Goal: Task Accomplishment & Management: Manage account settings

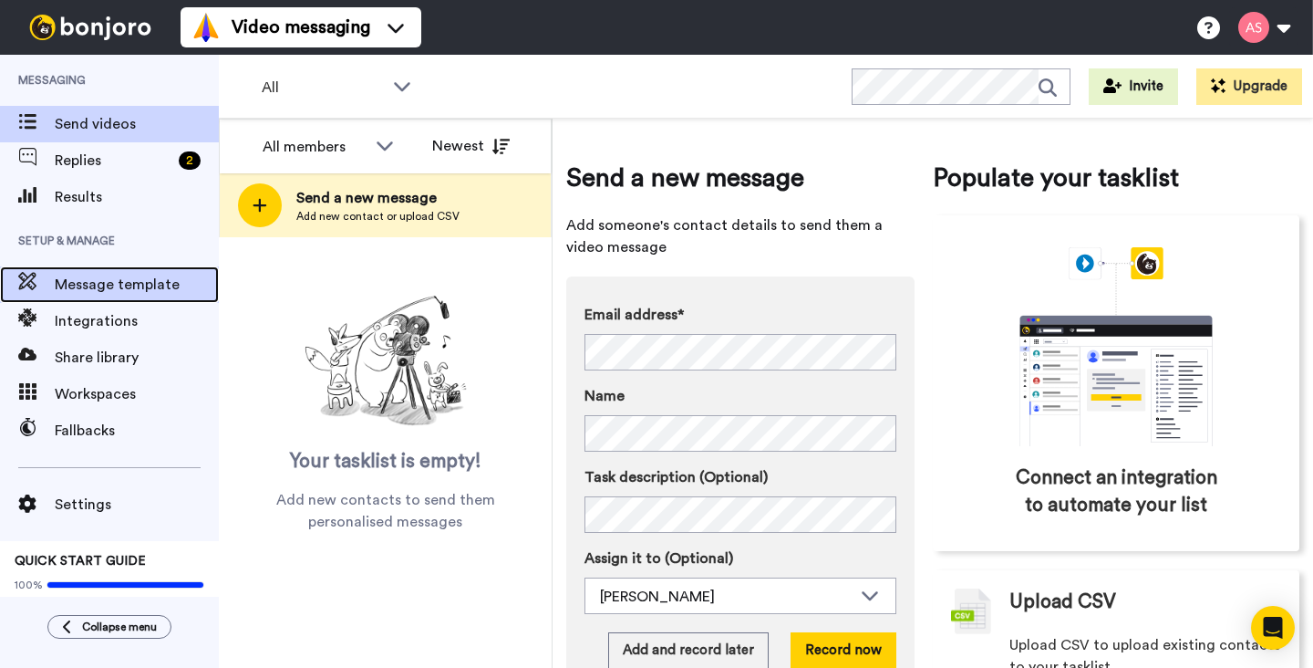
click at [120, 291] on span "Message template" at bounding box center [137, 285] width 164 height 22
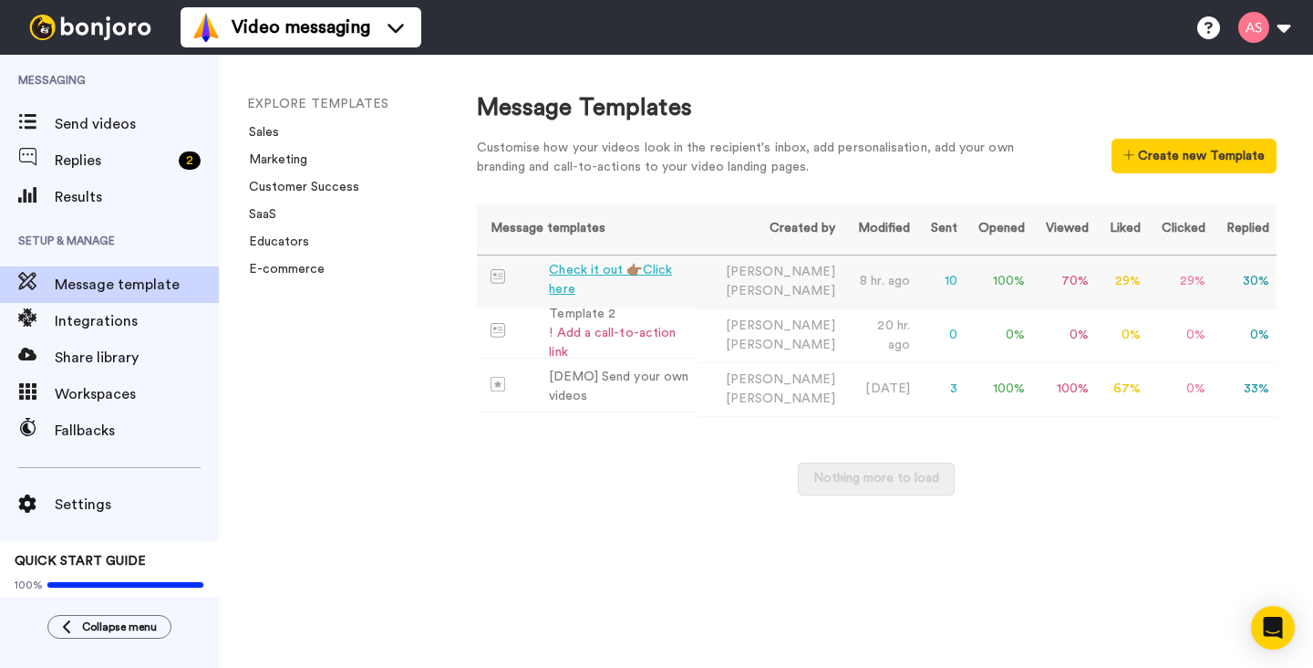
click at [571, 292] on td "Check it out 👉🏽Click here" at bounding box center [588, 280] width 222 height 50
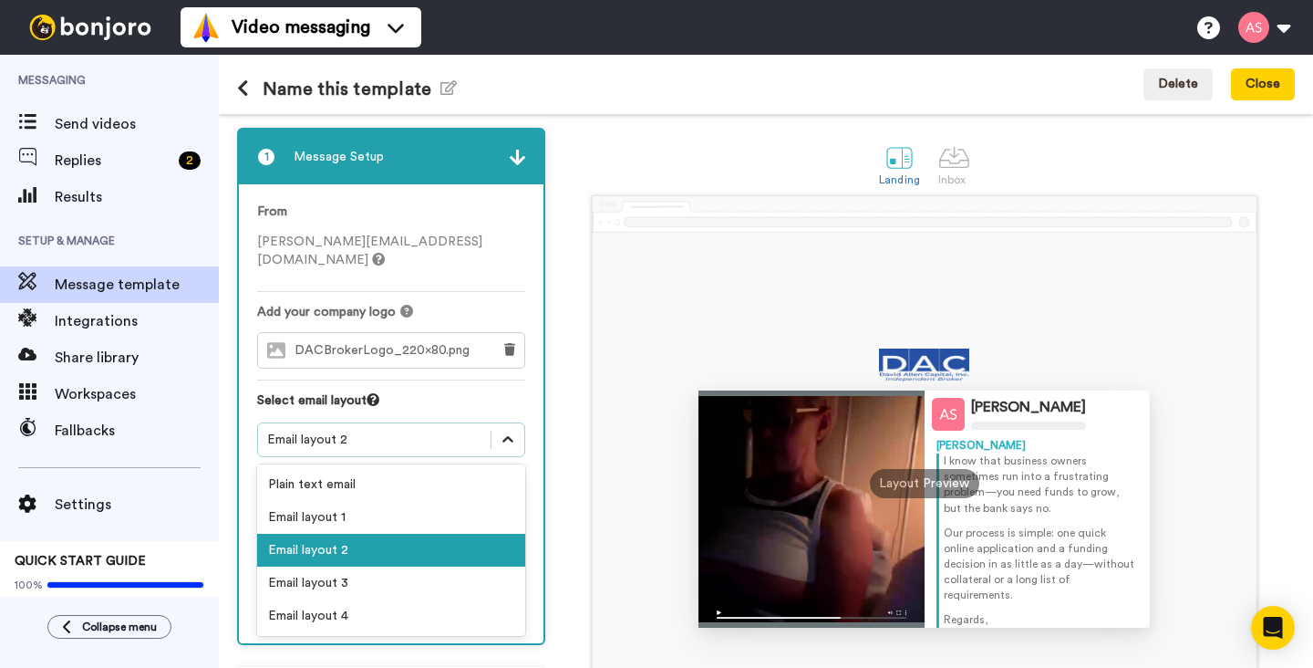
click at [504, 430] on icon at bounding box center [508, 439] width 18 height 18
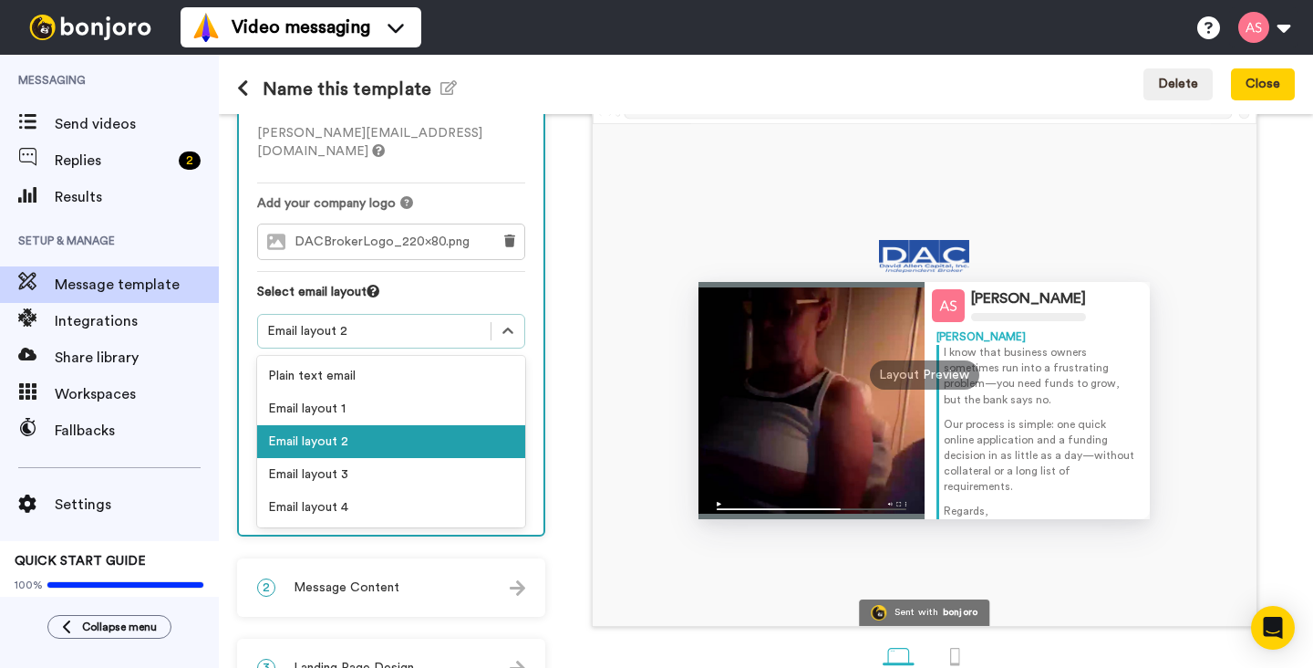
scroll to position [108, 0]
click at [505, 323] on icon at bounding box center [508, 332] width 18 height 18
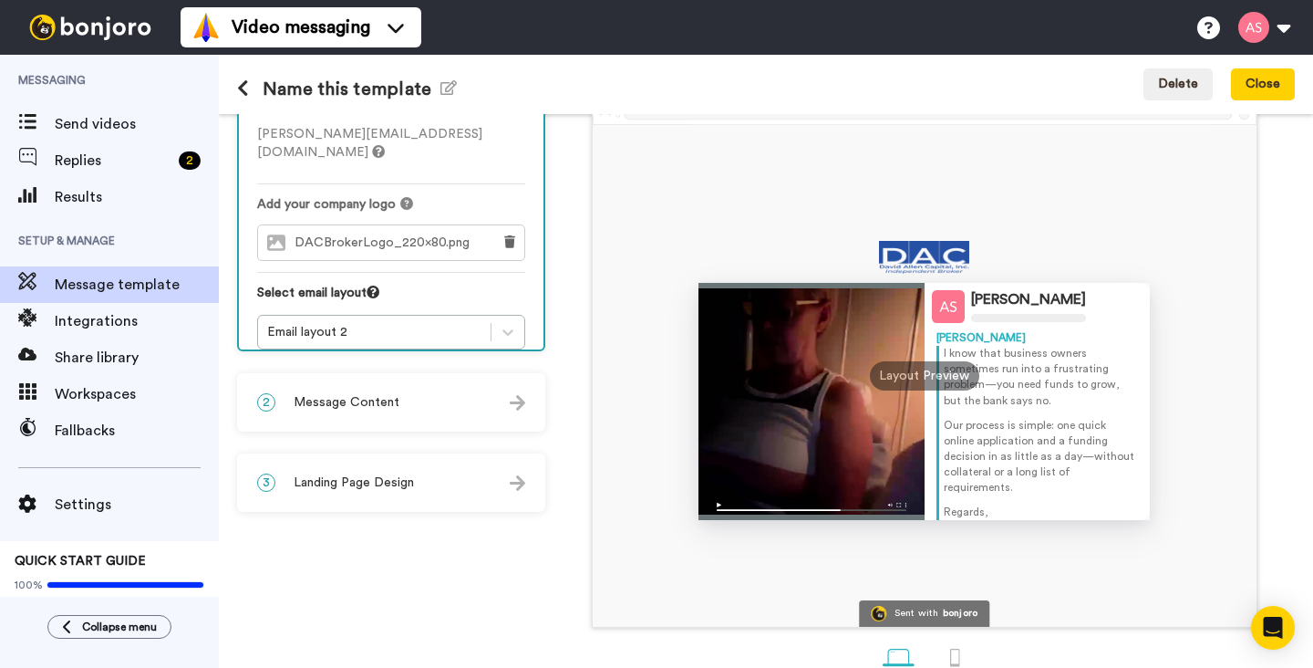
click at [508, 409] on div "2 Message Content" at bounding box center [391, 402] width 305 height 55
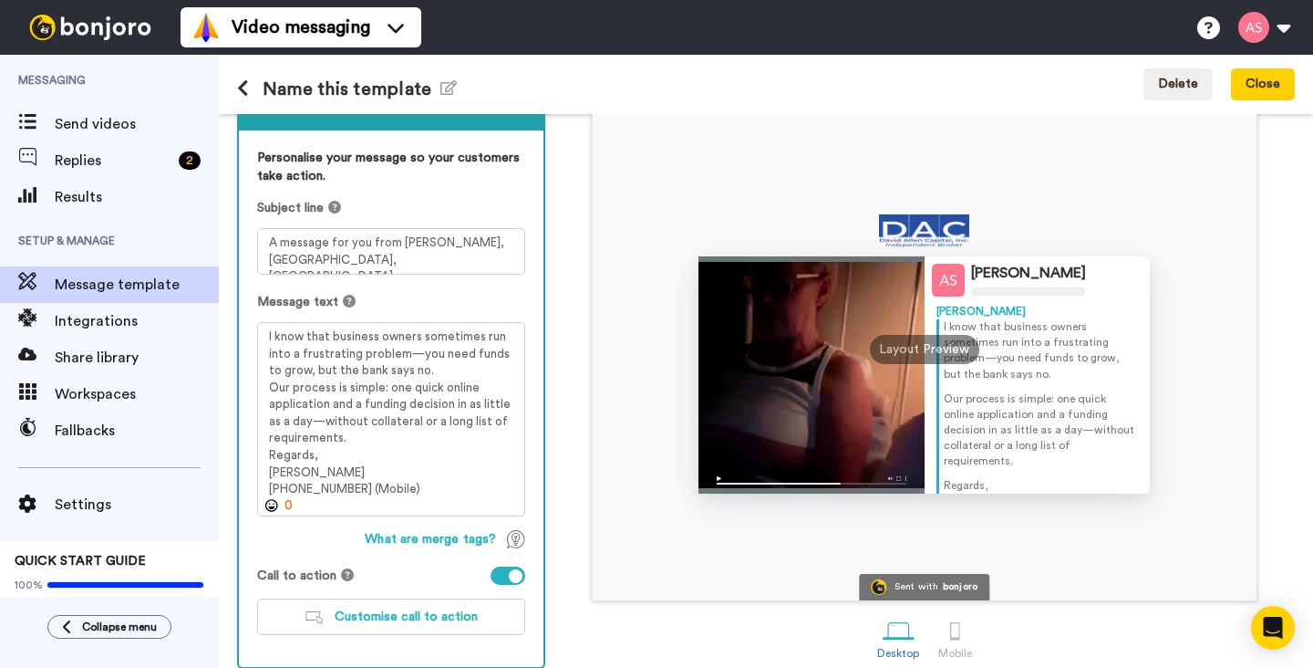
scroll to position [131, 0]
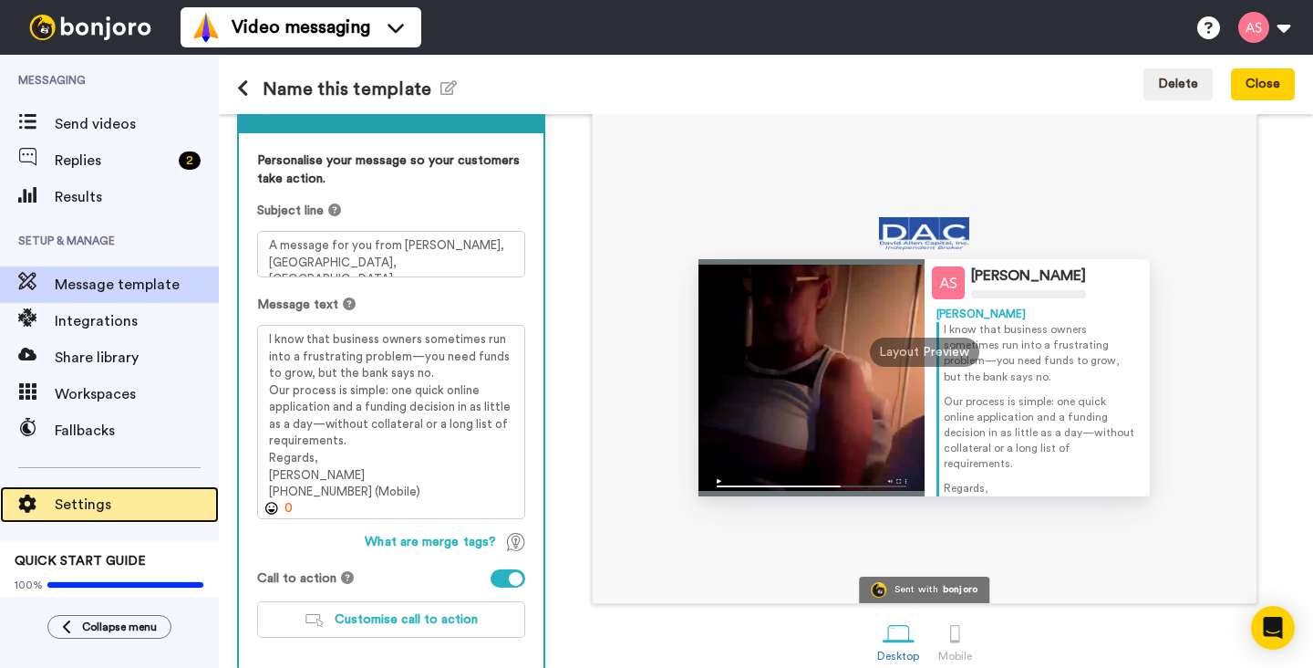
click at [93, 501] on span "Settings" at bounding box center [137, 504] width 164 height 22
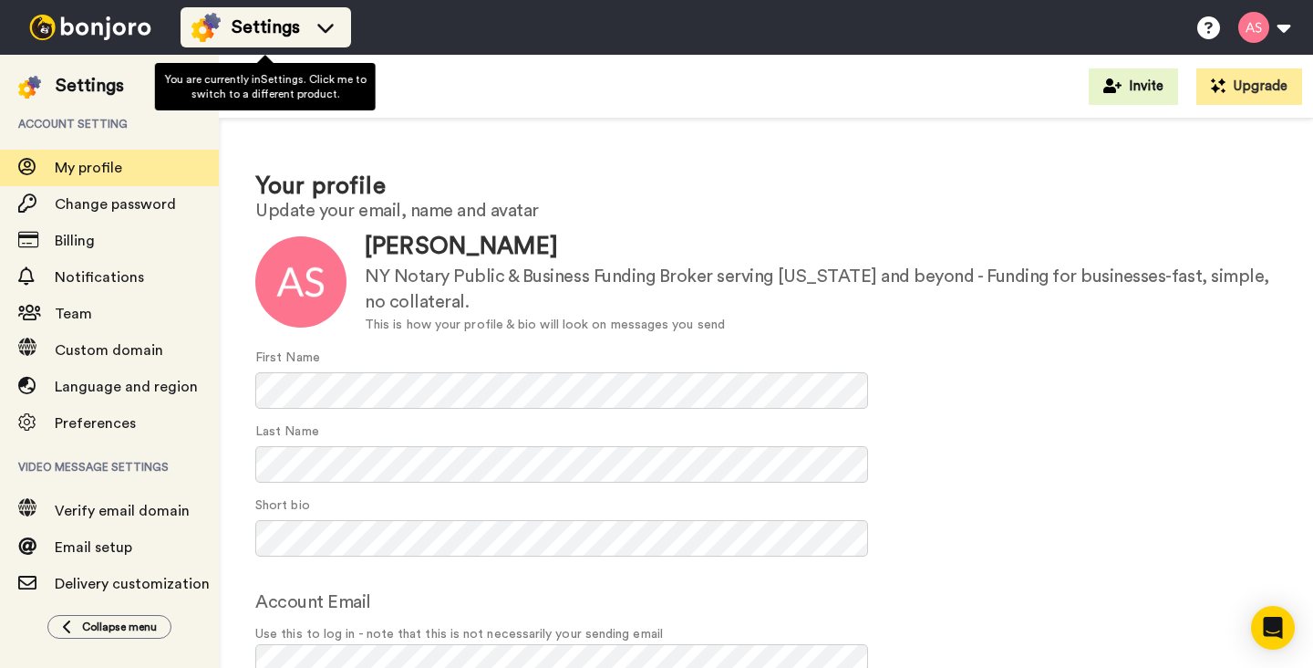
click at [333, 27] on icon at bounding box center [325, 27] width 29 height 18
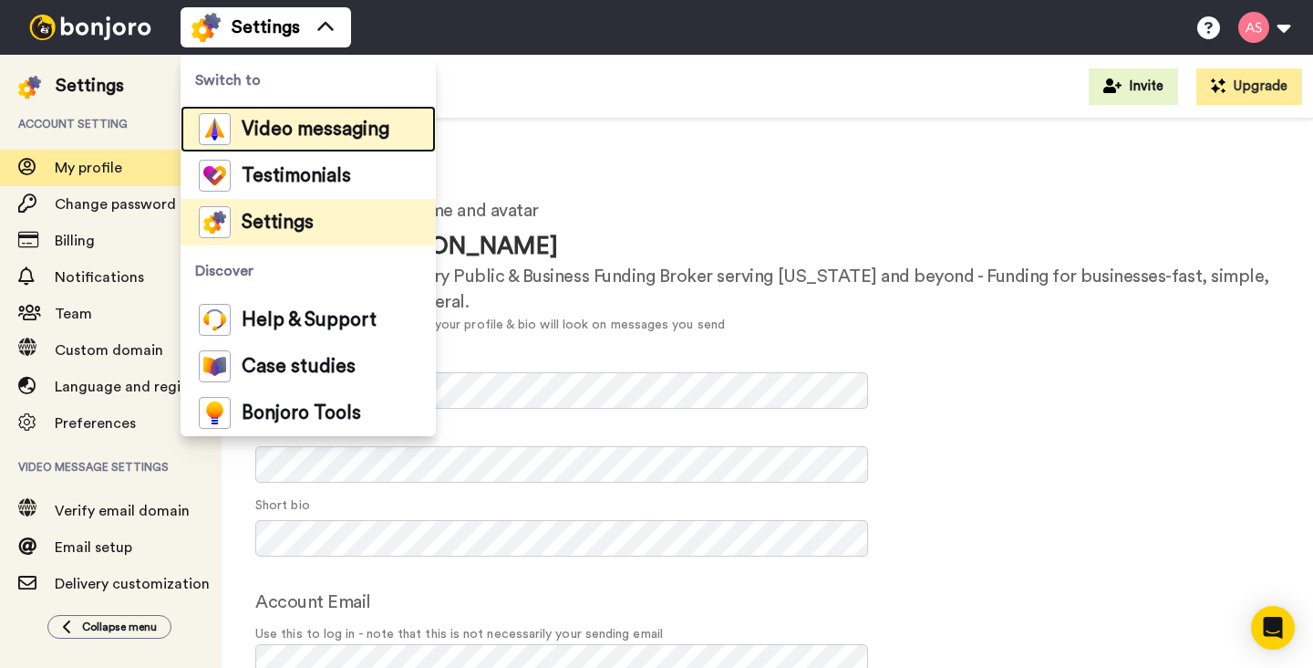
click at [304, 126] on span "Video messaging" at bounding box center [316, 129] width 148 height 18
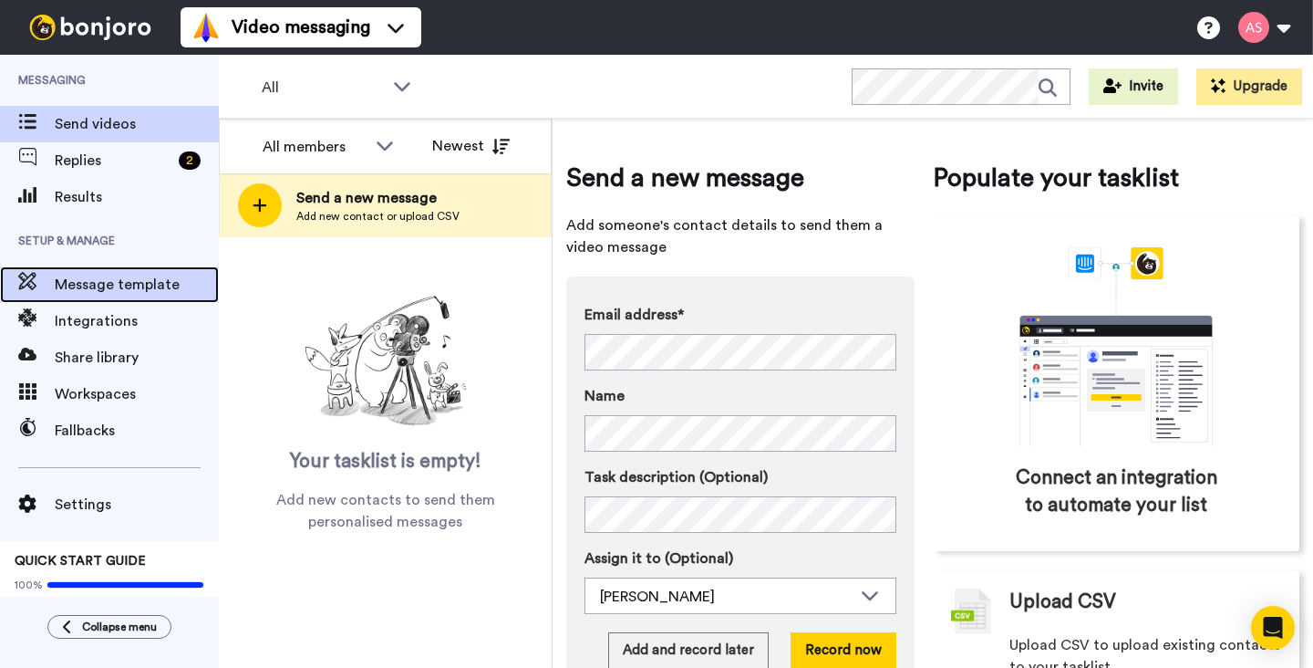
click at [127, 276] on span "Message template" at bounding box center [137, 285] width 164 height 22
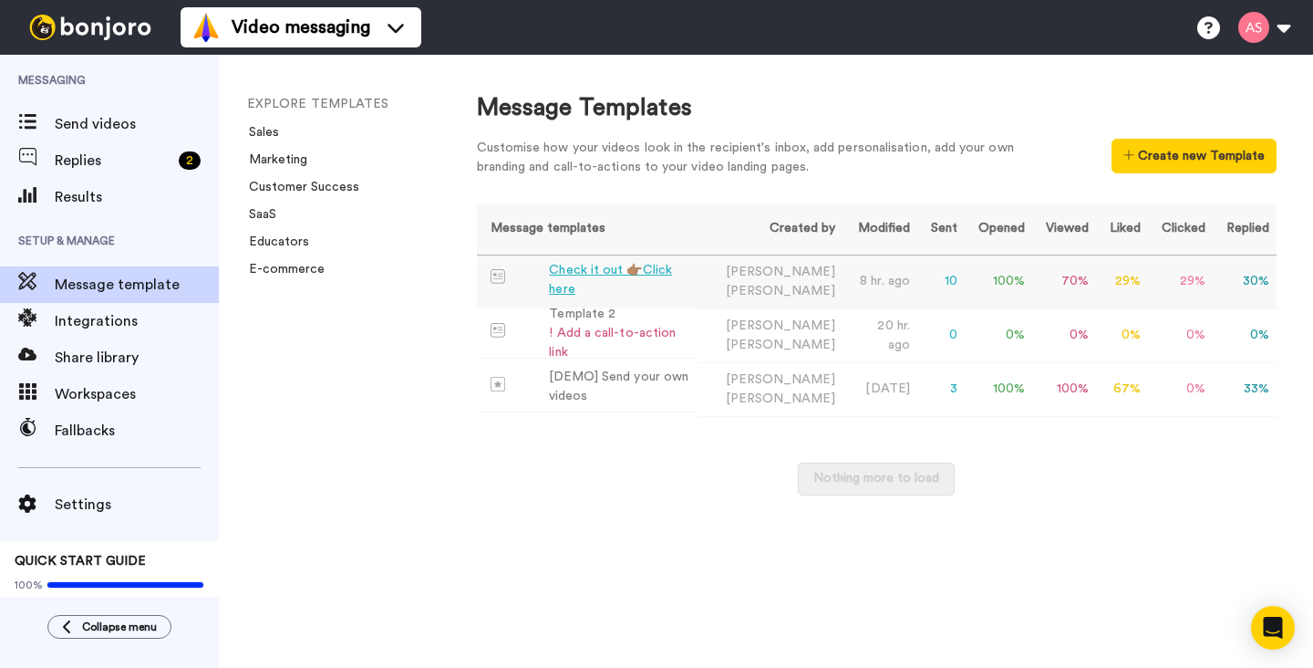
click at [617, 282] on div "Check it out 👉🏽Click here" at bounding box center [619, 280] width 141 height 38
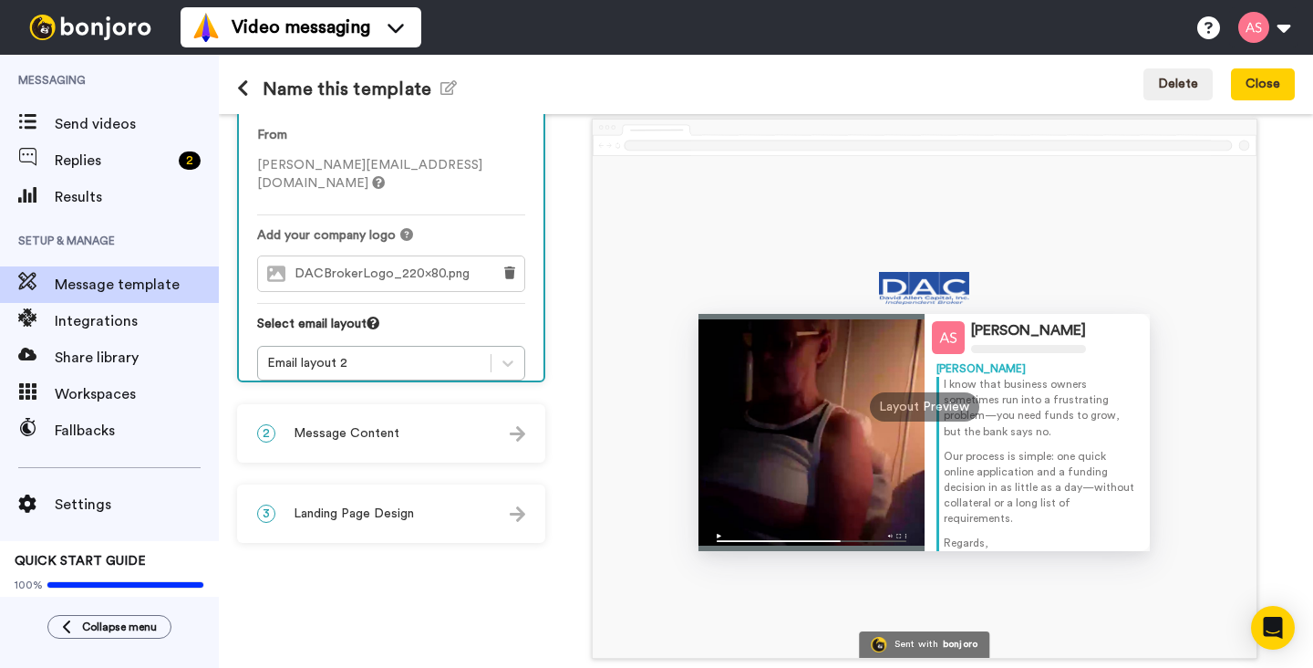
scroll to position [78, 0]
click at [510, 511] on img at bounding box center [518, 513] width 16 height 16
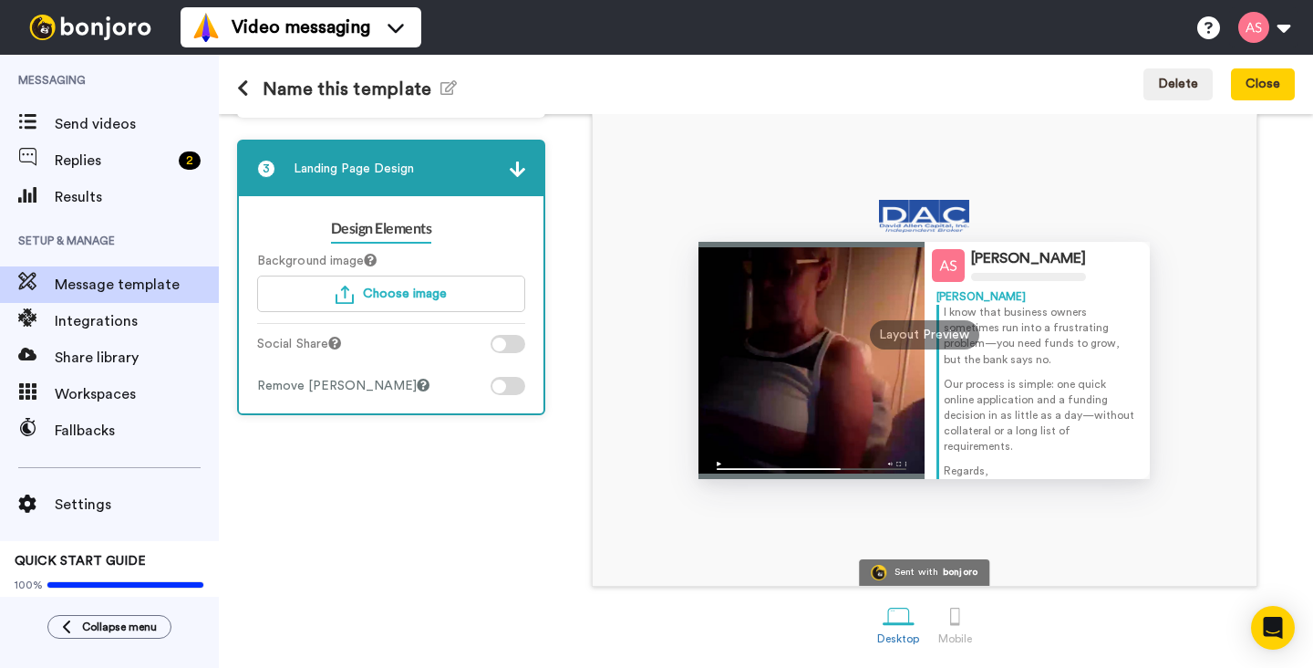
scroll to position [0, 0]
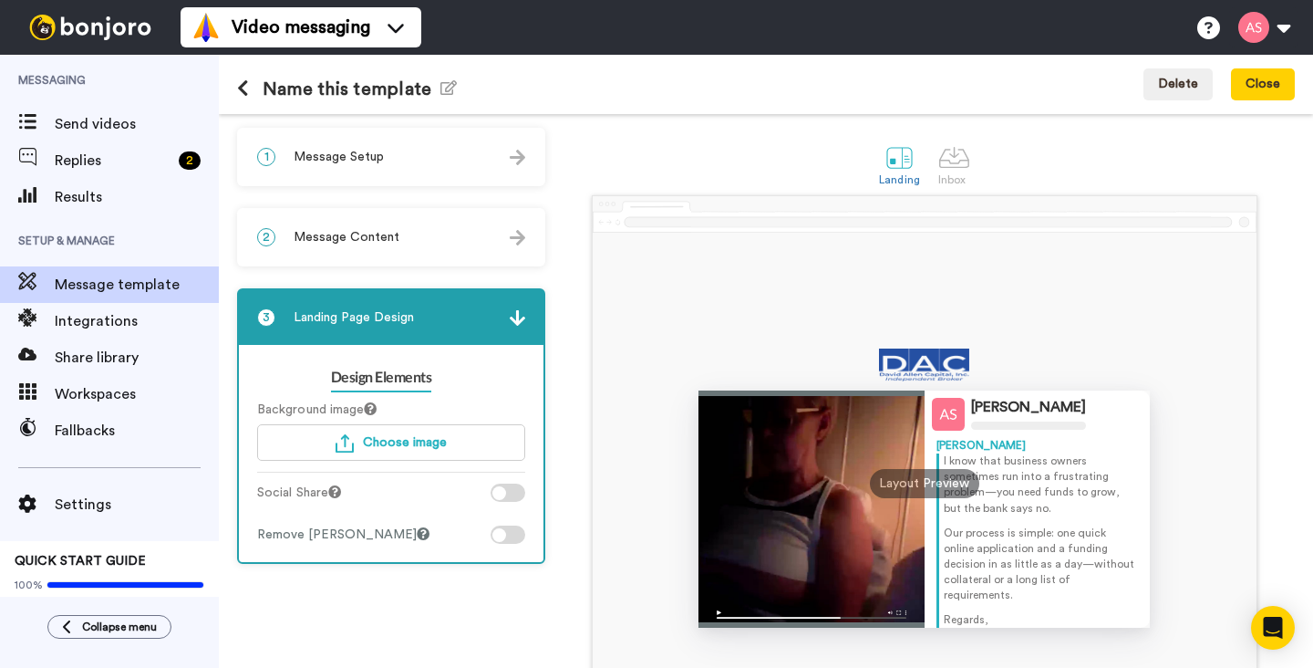
click at [518, 239] on img at bounding box center [518, 238] width 16 height 16
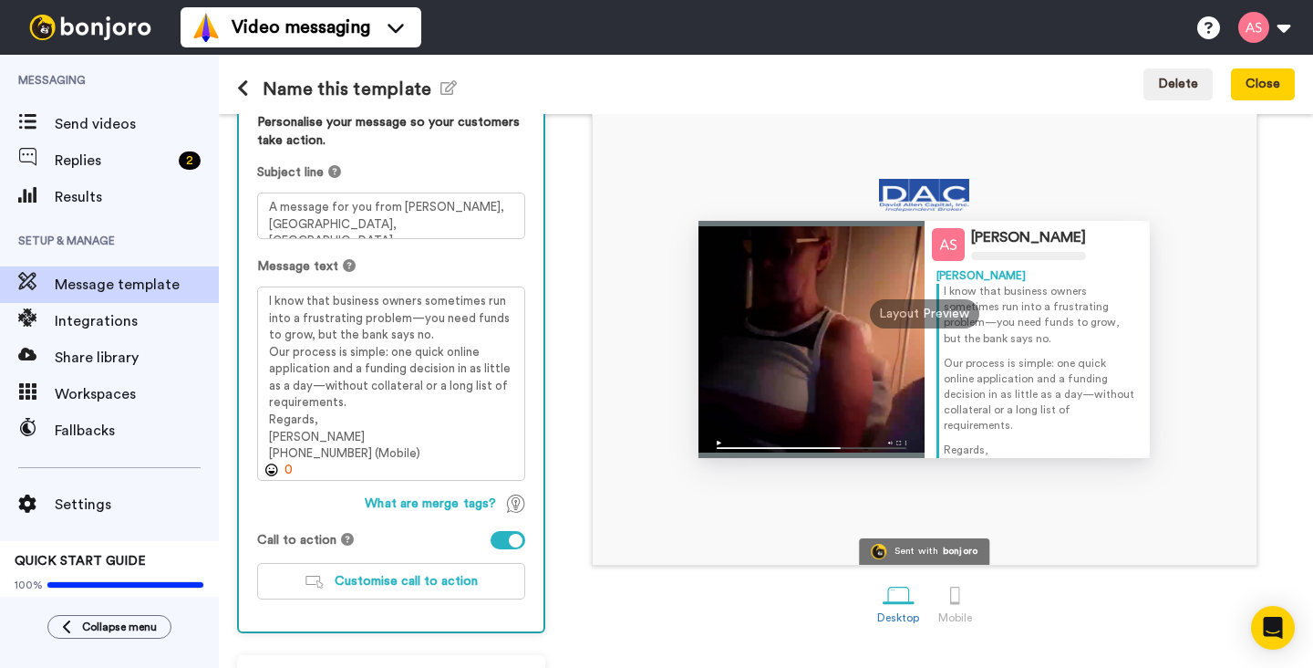
scroll to position [176, 0]
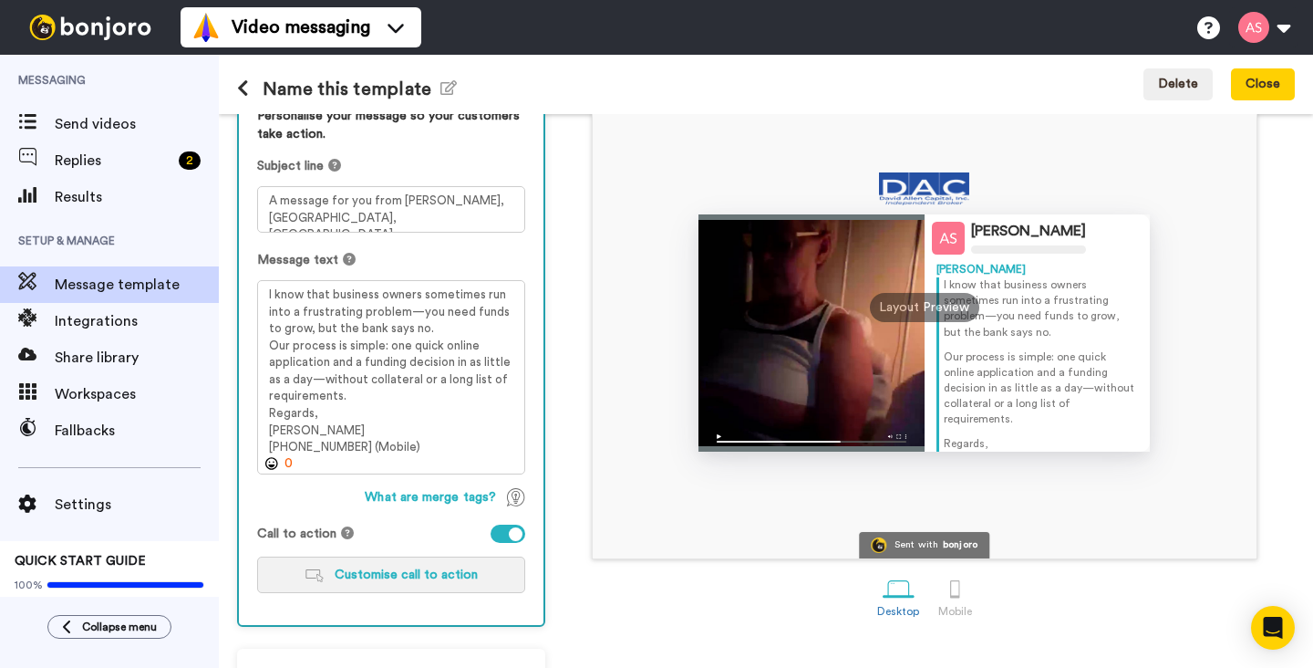
click at [441, 581] on span "Customise call to action" at bounding box center [406, 574] width 143 height 13
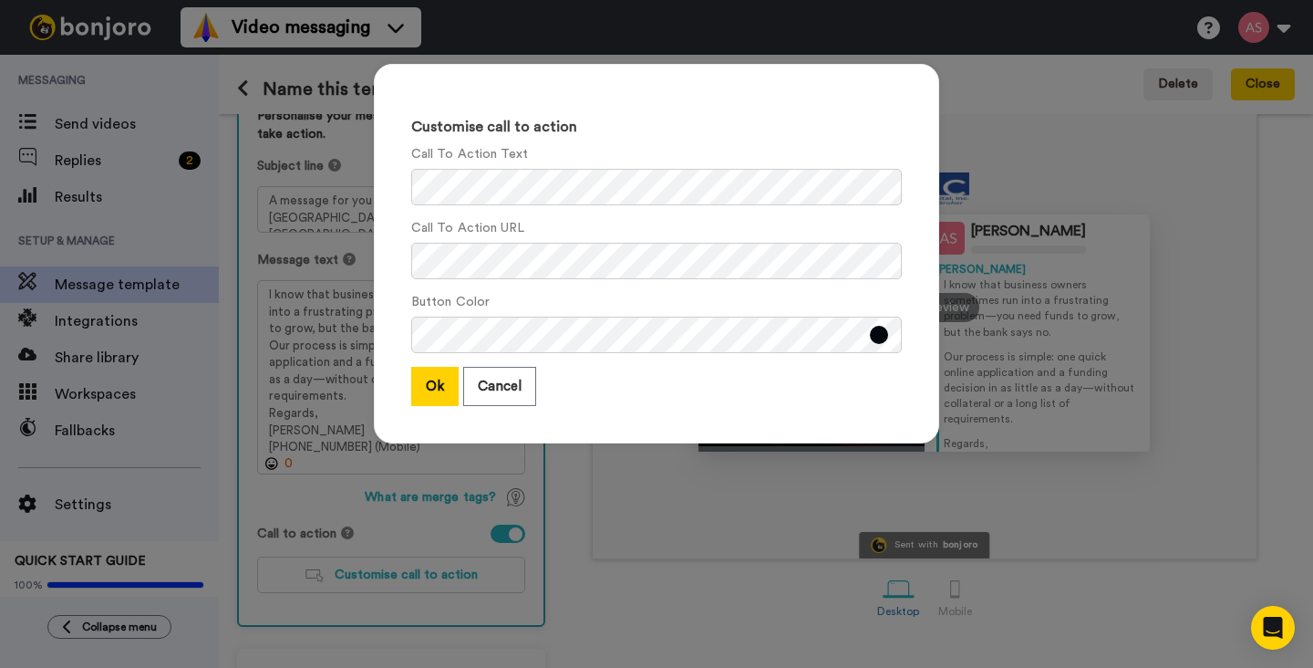
click at [880, 329] on button at bounding box center [879, 335] width 18 height 18
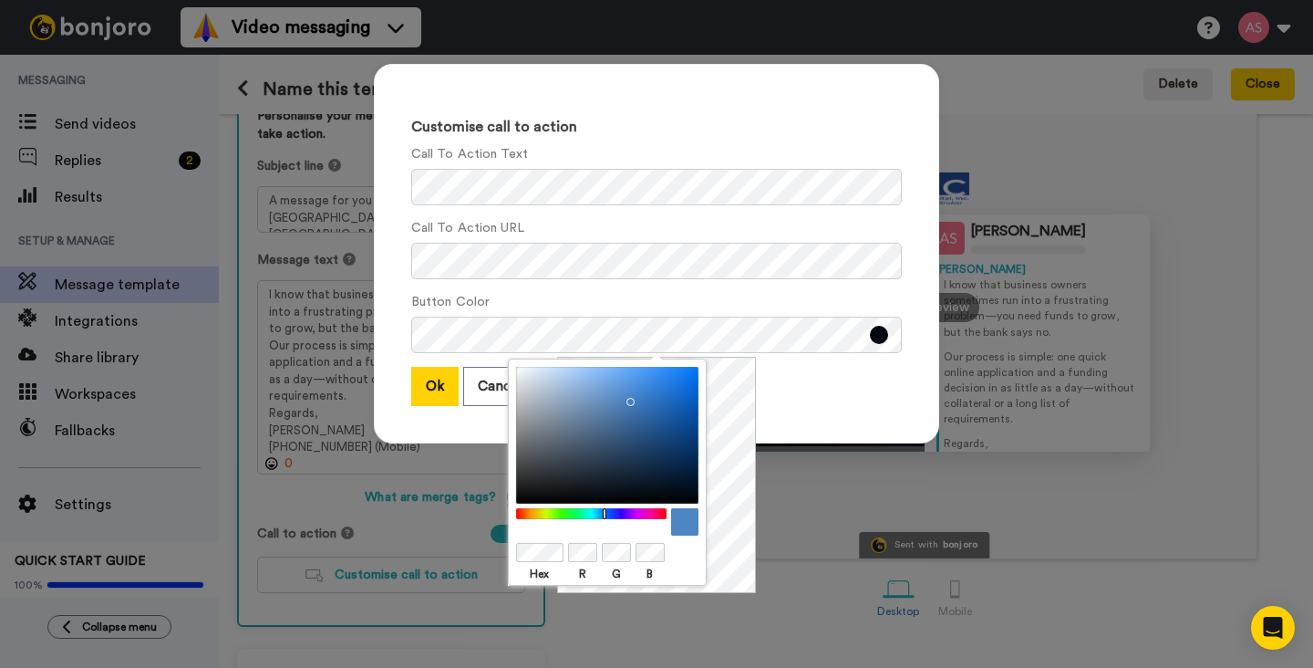
click at [627, 398] on div at bounding box center [607, 435] width 182 height 137
click at [644, 389] on div at bounding box center [607, 435] width 182 height 137
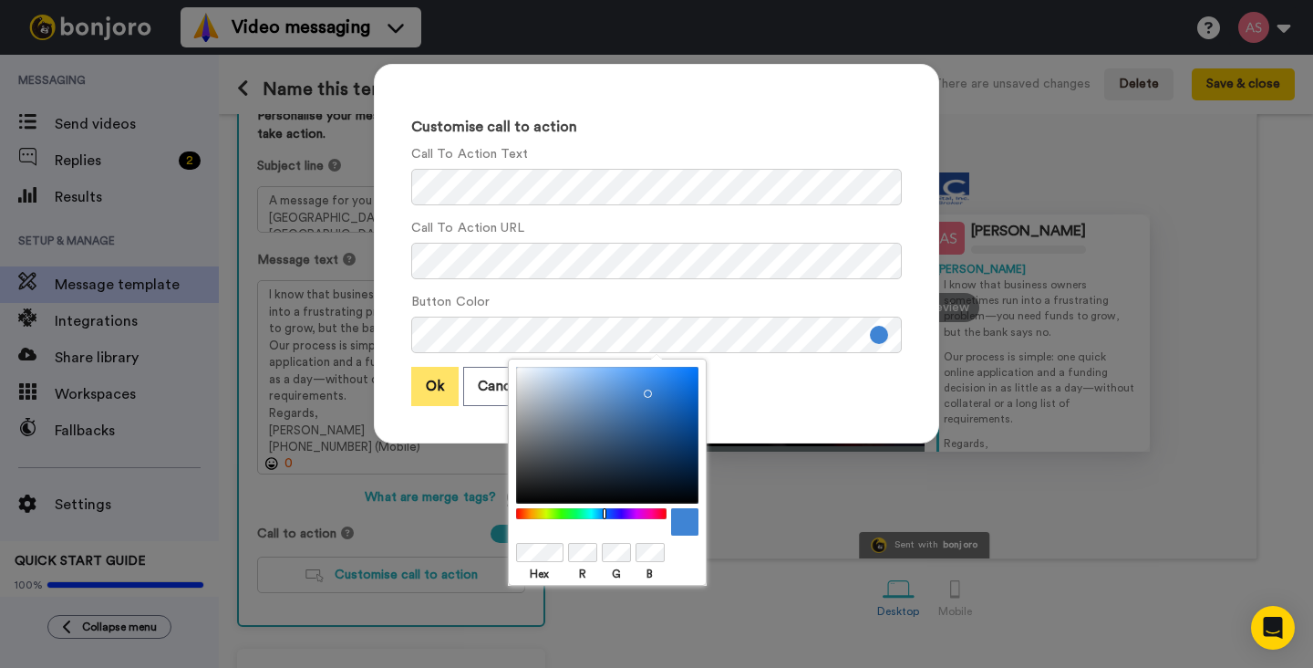
click at [437, 397] on button "Ok" at bounding box center [434, 386] width 47 height 39
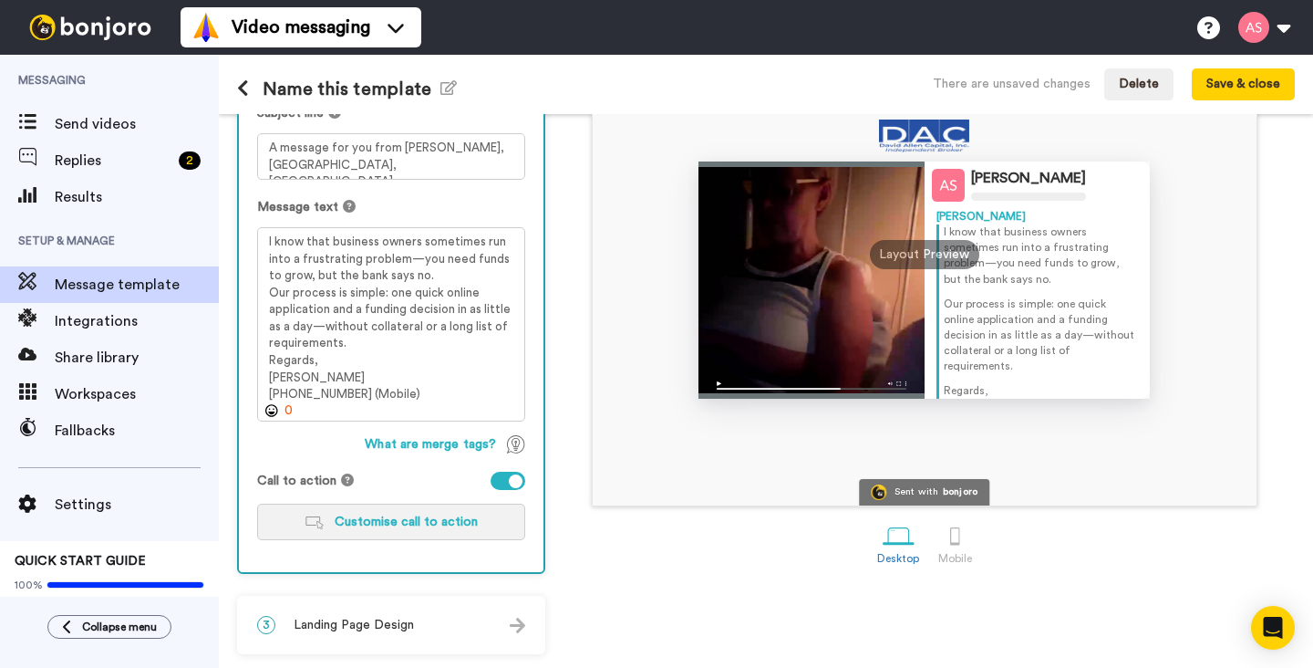
scroll to position [226, 0]
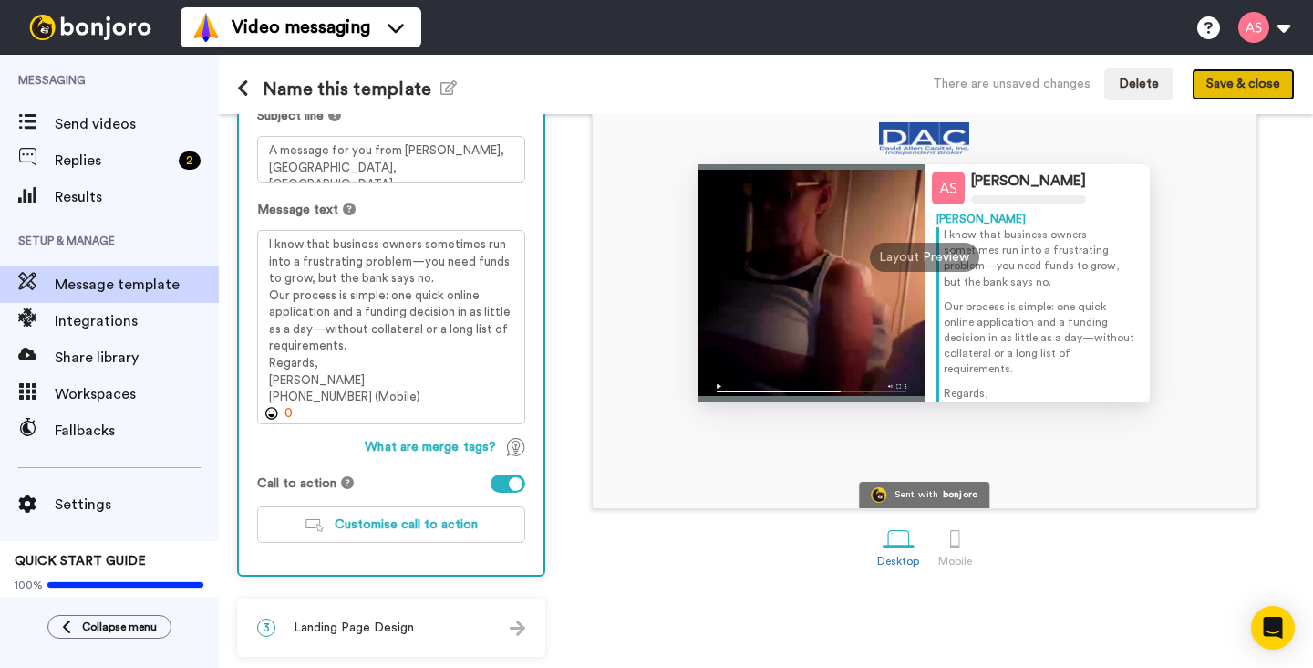
click at [1241, 85] on button "Save & close" at bounding box center [1243, 84] width 103 height 33
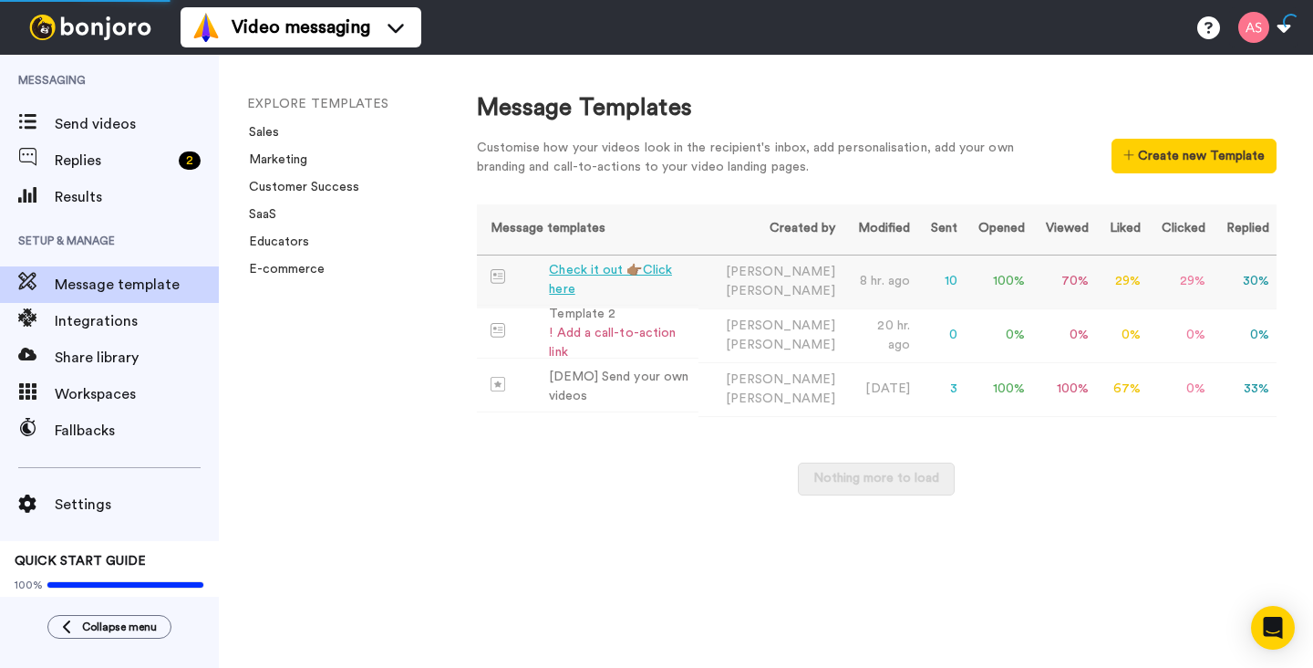
click at [689, 277] on div "Check it out 👉🏽Click here" at bounding box center [619, 280] width 141 height 38
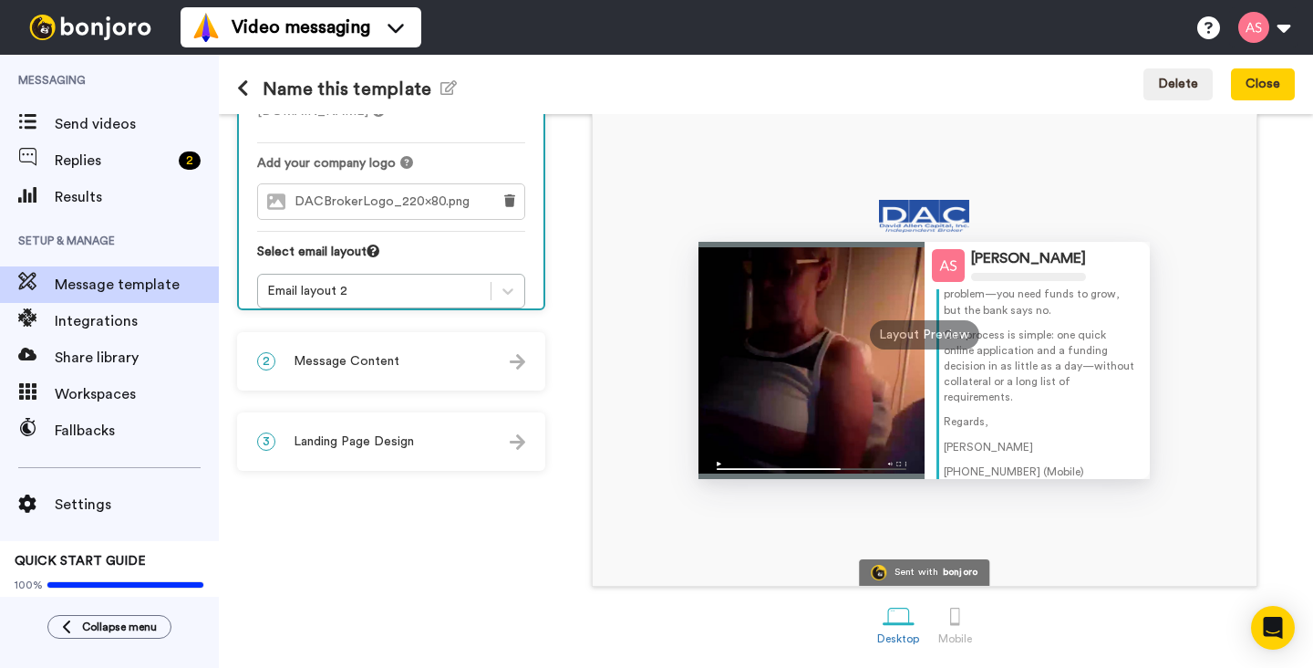
scroll to position [81, 0]
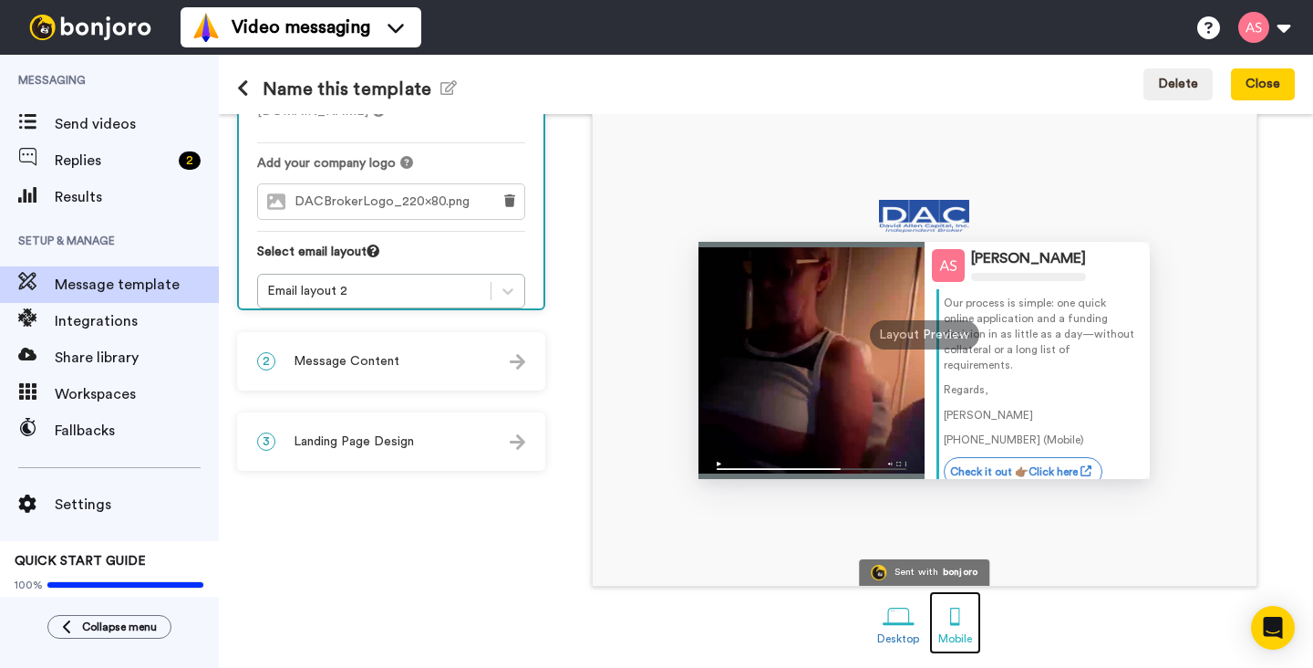
click at [954, 622] on div at bounding box center [955, 616] width 32 height 32
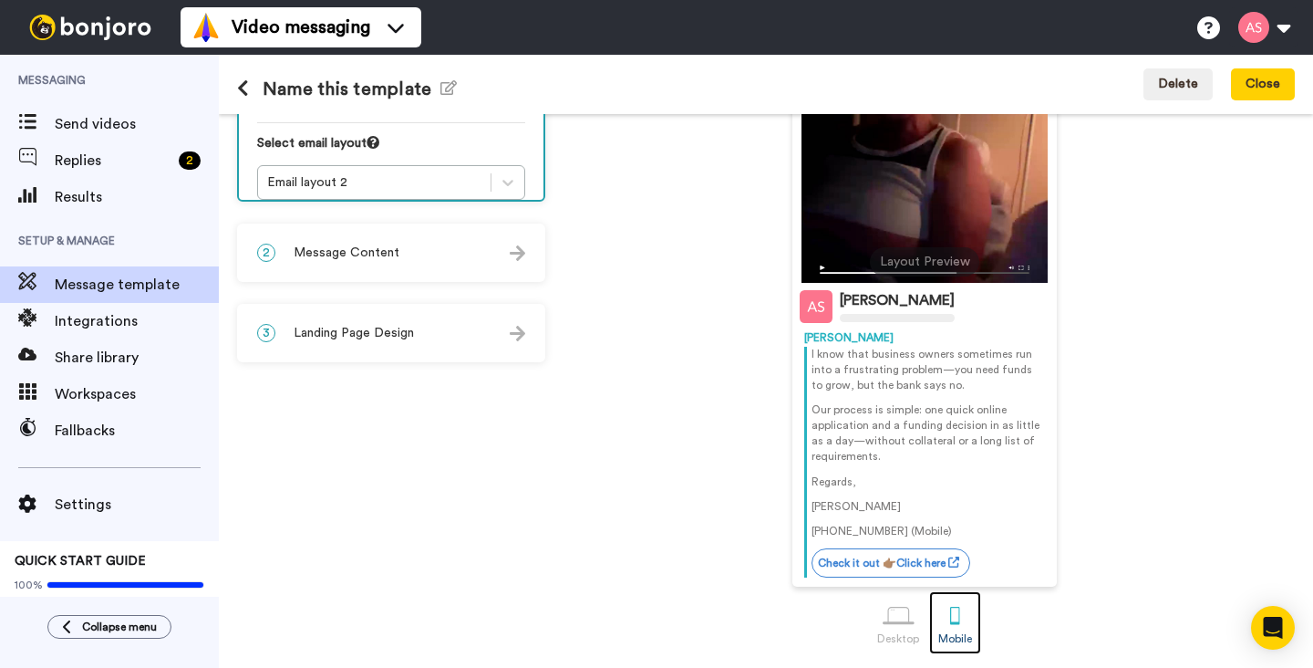
scroll to position [258, 0]
click at [515, 256] on img at bounding box center [518, 253] width 16 height 16
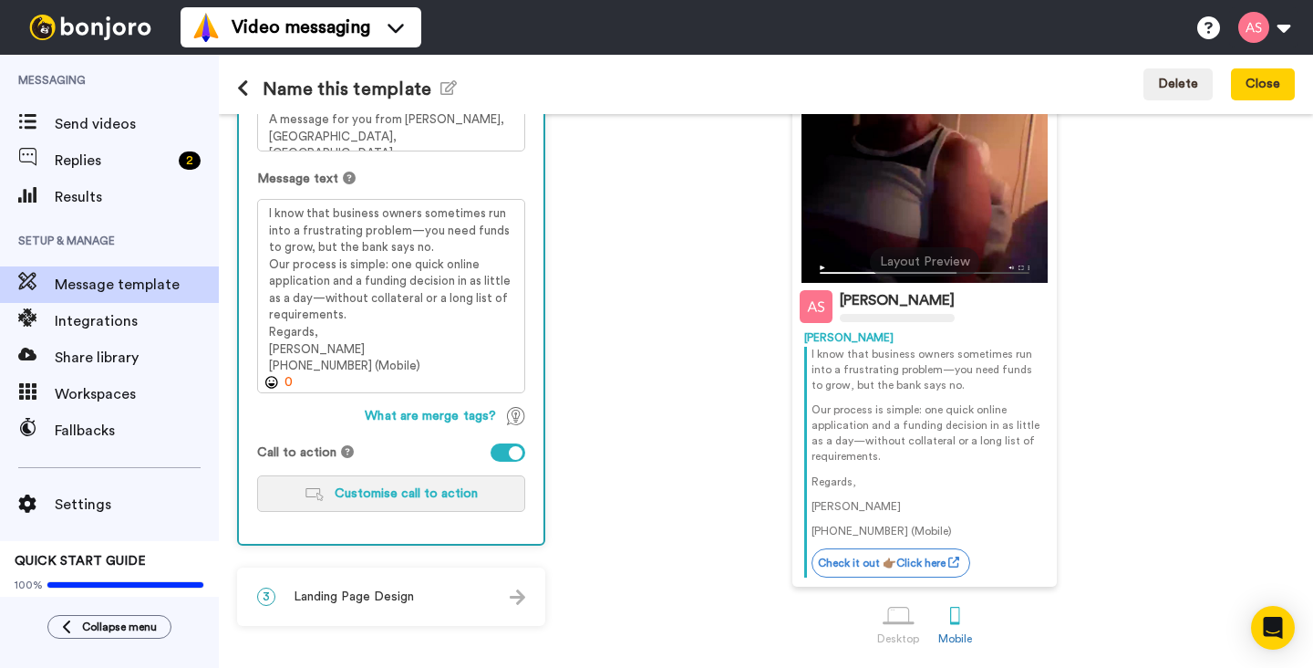
click at [390, 496] on span "Customise call to action" at bounding box center [406, 493] width 143 height 13
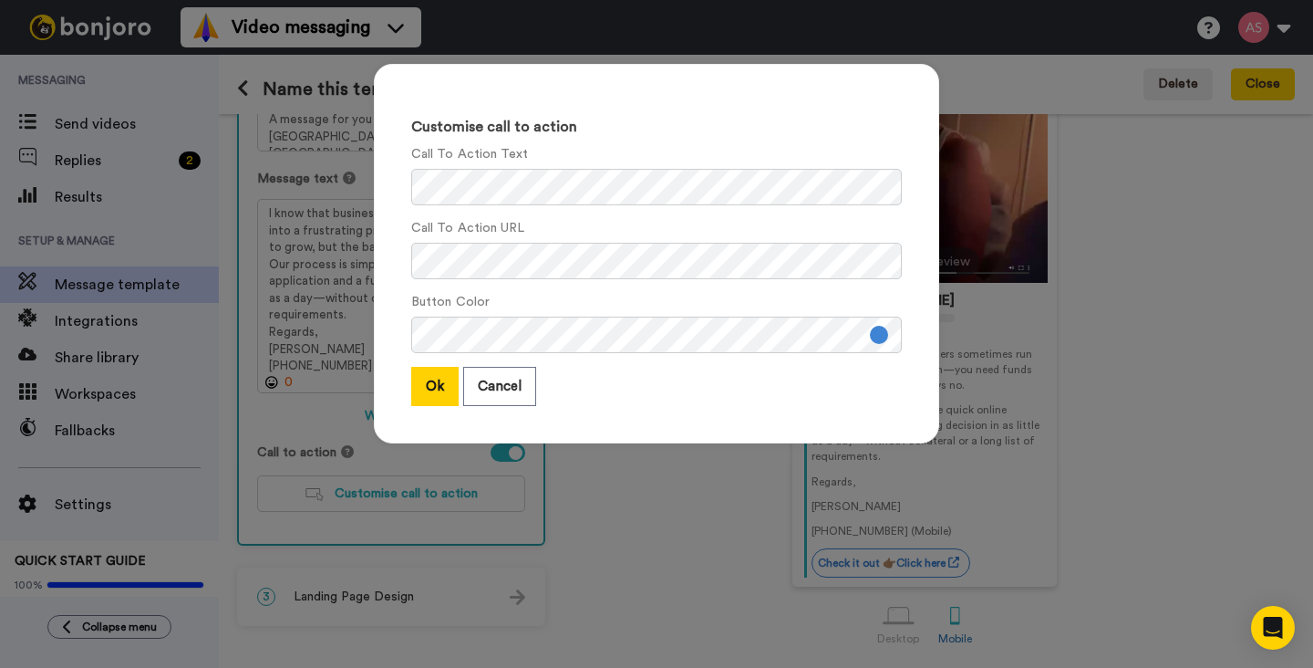
click at [880, 339] on button at bounding box center [879, 335] width 18 height 18
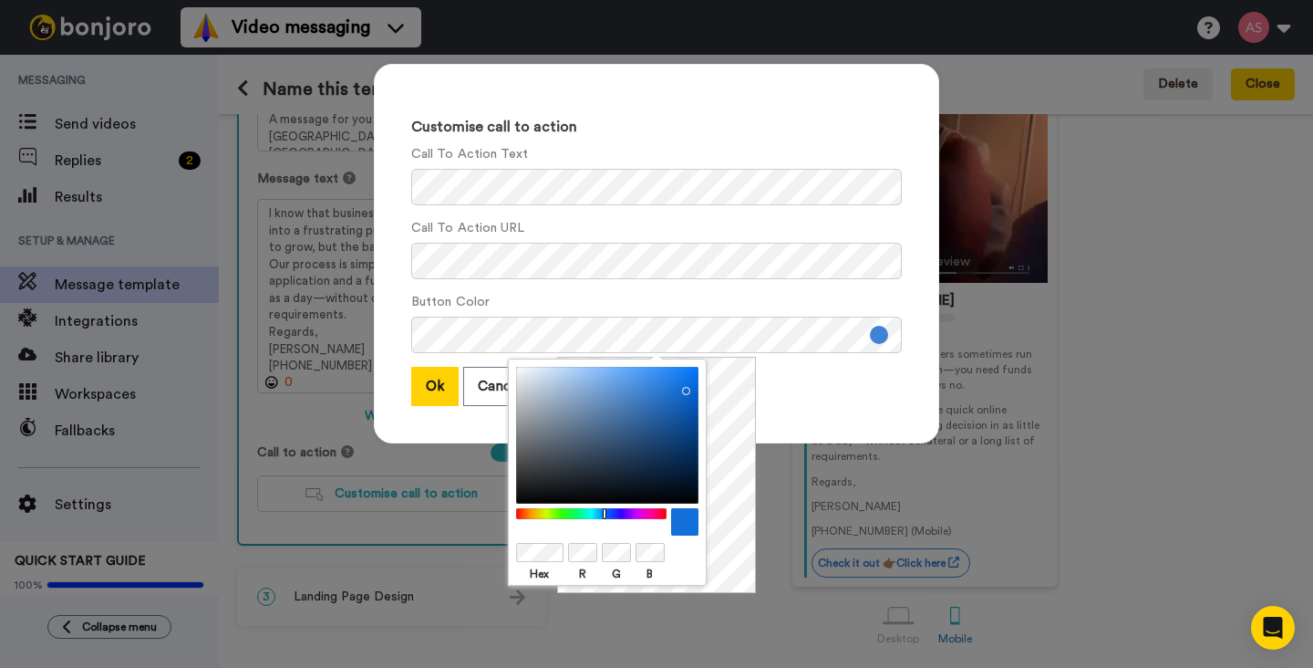
click at [682, 387] on div at bounding box center [607, 435] width 182 height 137
click at [430, 388] on button "Ok" at bounding box center [434, 386] width 47 height 39
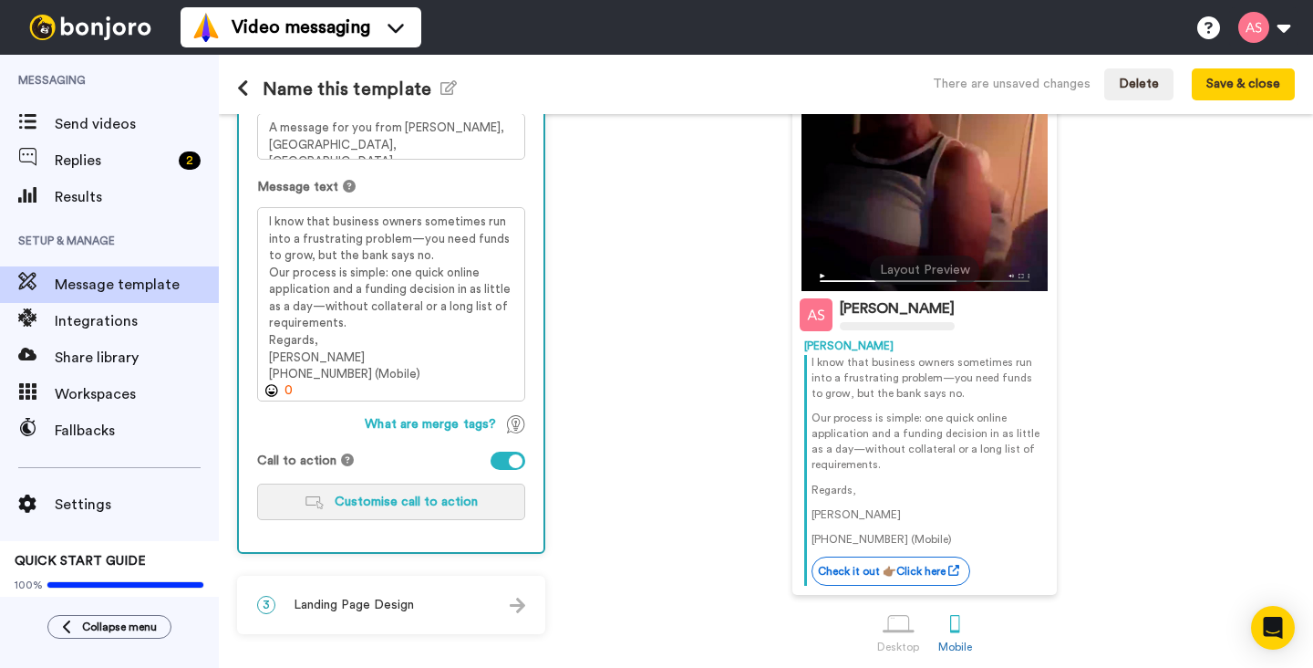
scroll to position [259, 0]
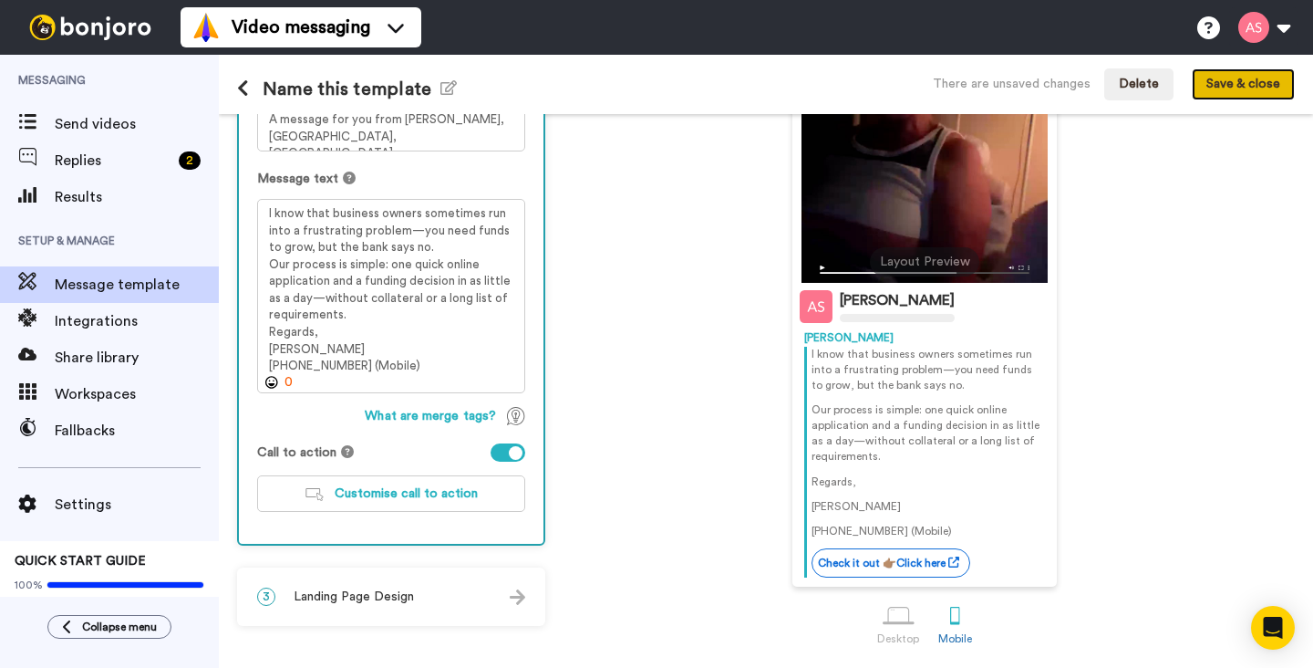
click at [1249, 86] on button "Save & close" at bounding box center [1243, 84] width 103 height 33
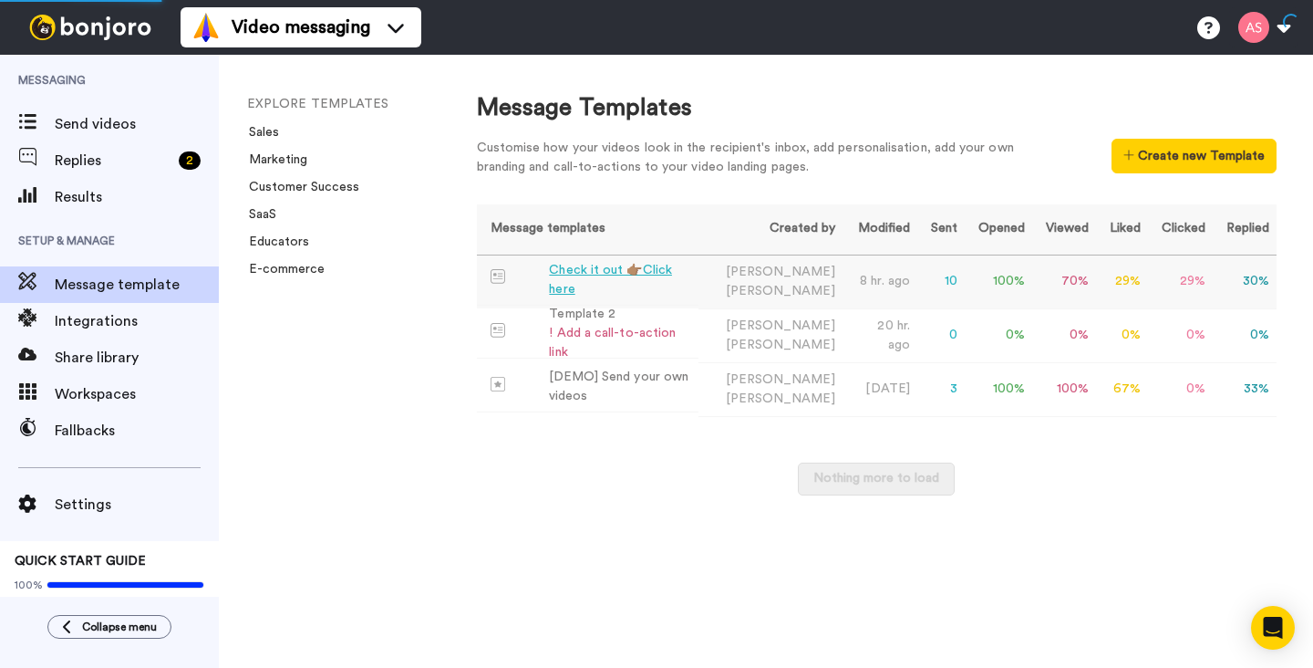
click at [574, 275] on div "Check it out 👉🏽Click here" at bounding box center [619, 280] width 141 height 38
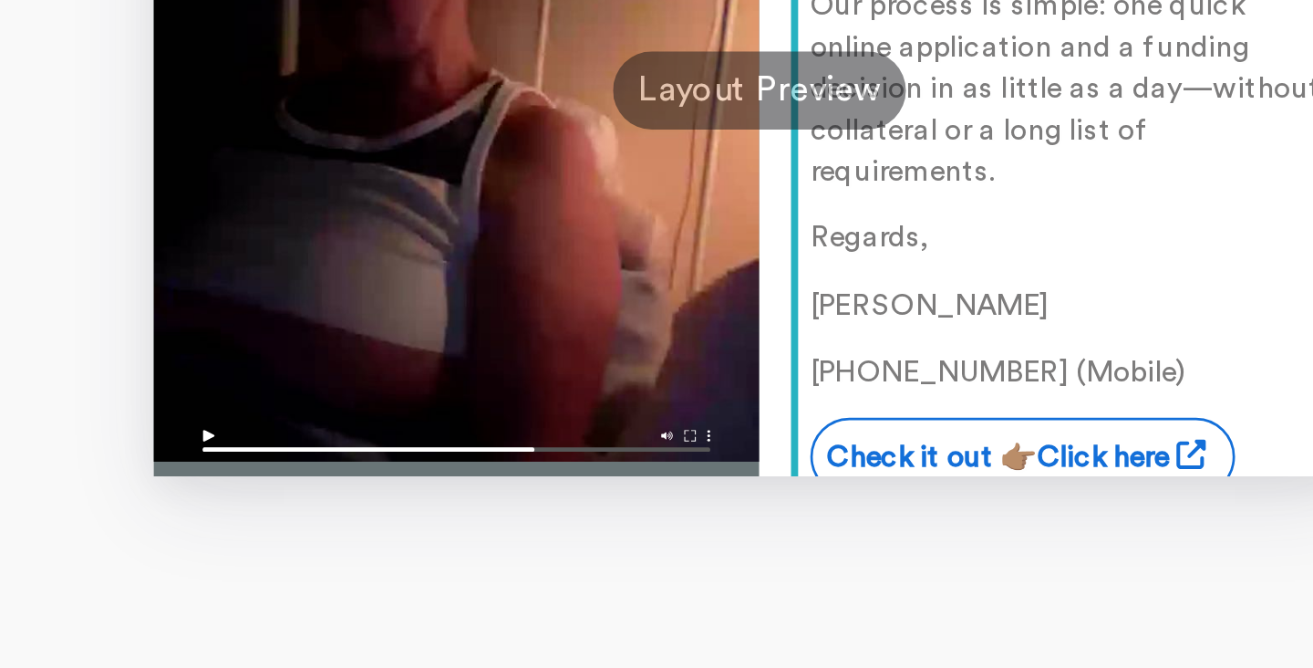
scroll to position [150, 0]
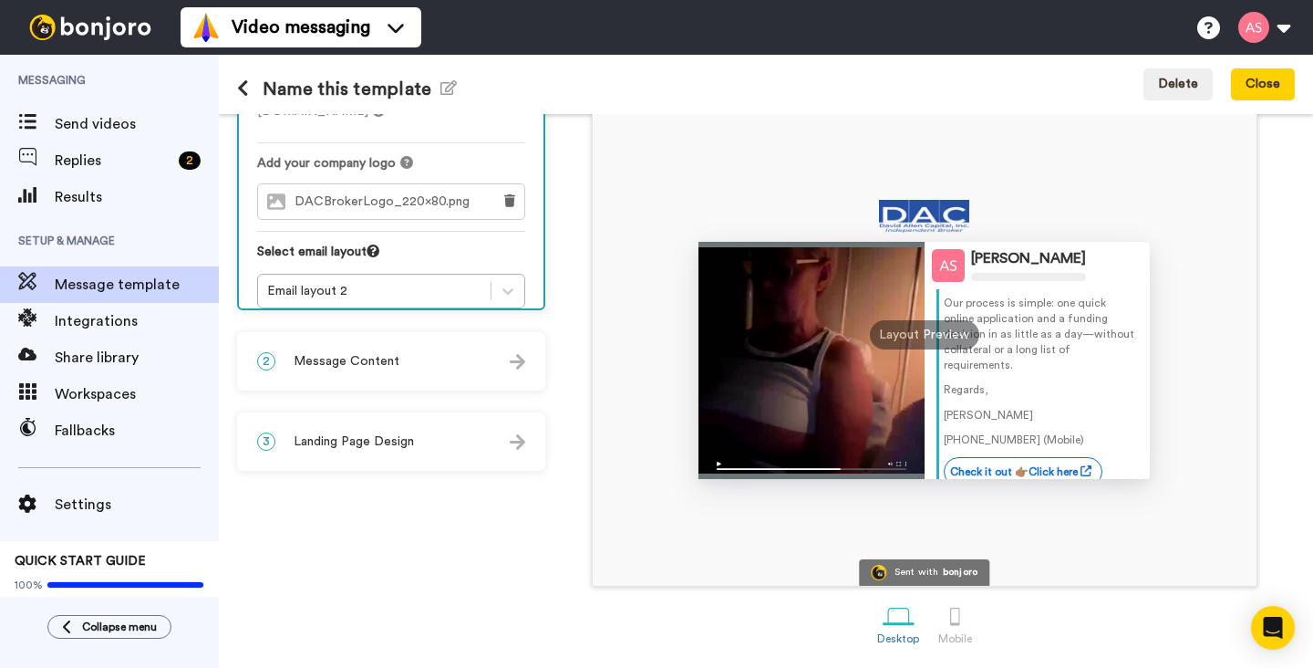
click at [521, 361] on img at bounding box center [518, 362] width 16 height 16
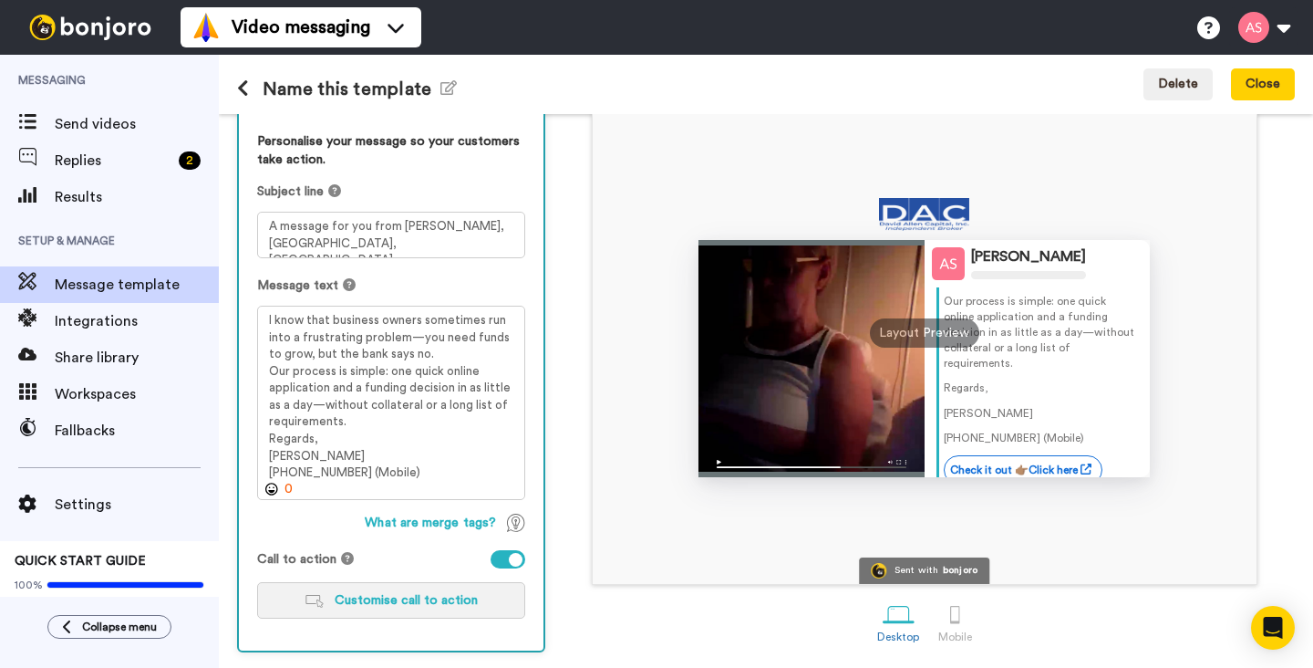
click at [406, 597] on span "Customise call to action" at bounding box center [406, 600] width 143 height 13
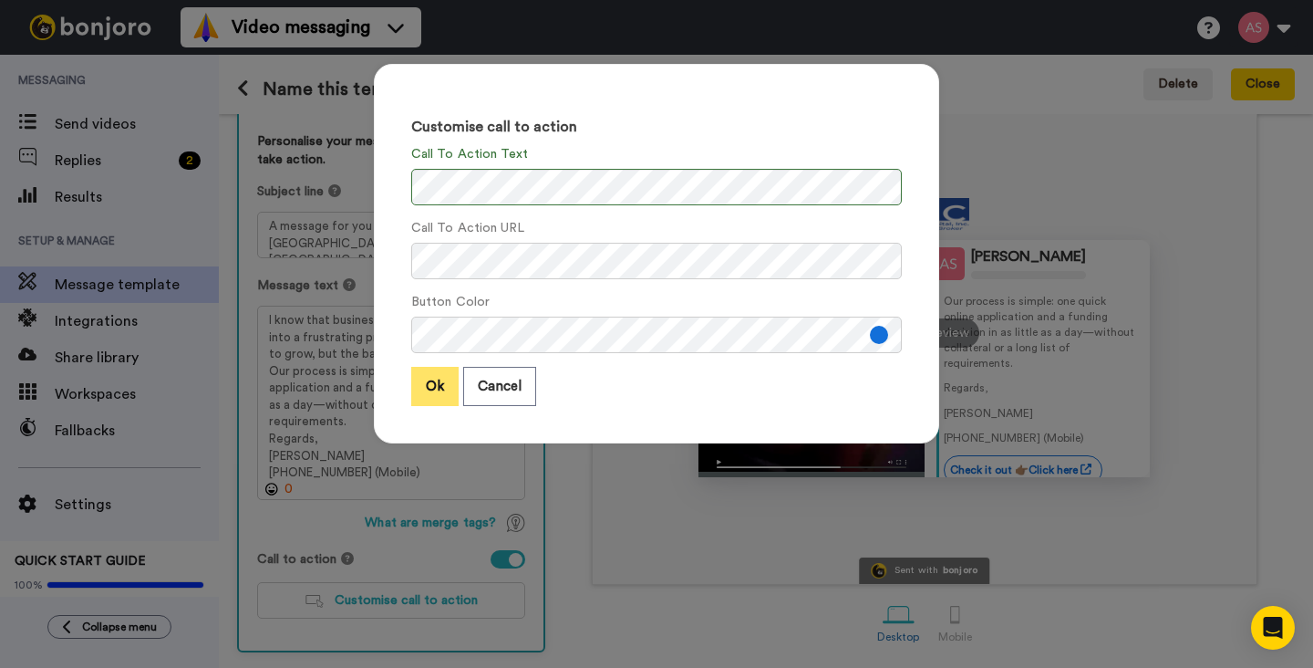
click at [441, 379] on button "Ok" at bounding box center [434, 386] width 47 height 39
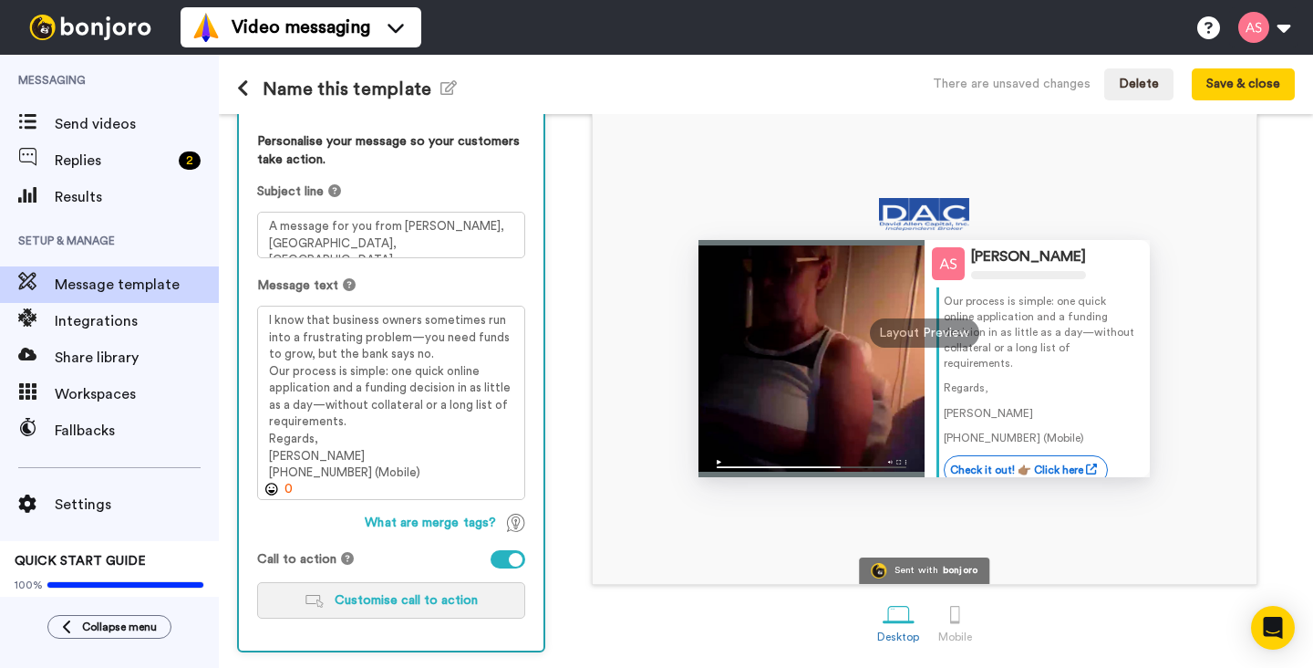
click at [420, 602] on span "Customise call to action" at bounding box center [406, 600] width 143 height 13
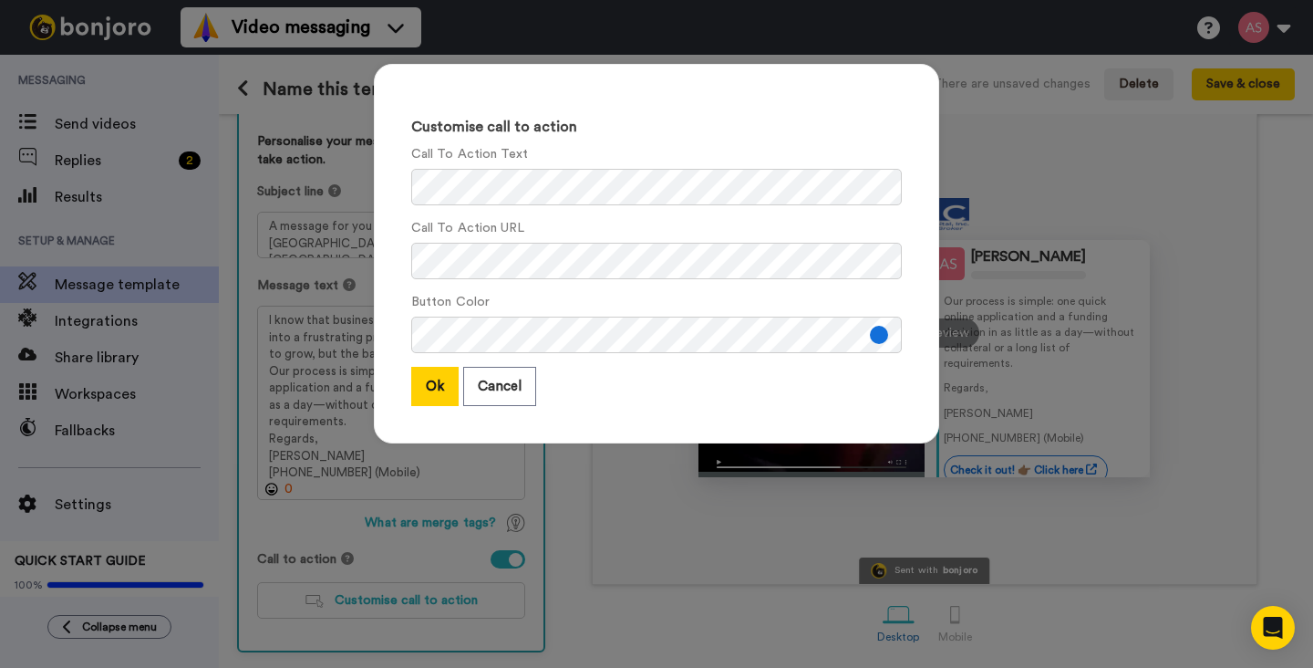
click at [886, 338] on button at bounding box center [879, 335] width 18 height 18
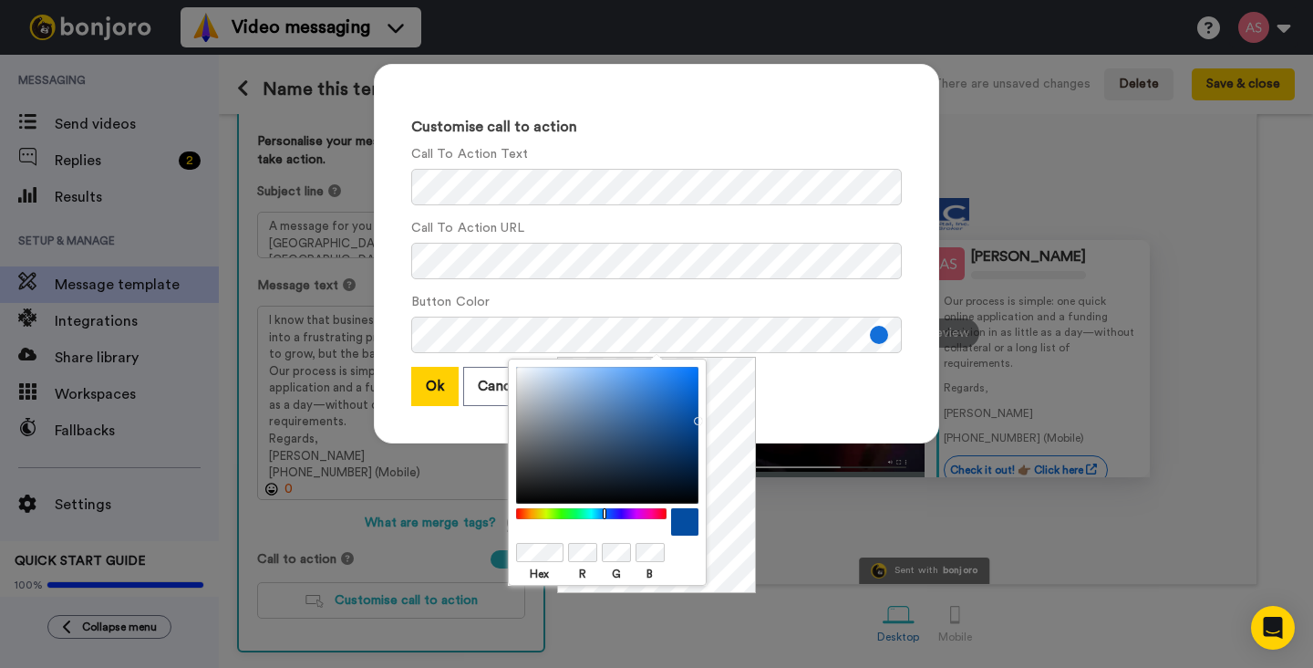
click at [694, 417] on div at bounding box center [607, 435] width 182 height 137
click at [441, 387] on button "Ok" at bounding box center [434, 386] width 47 height 39
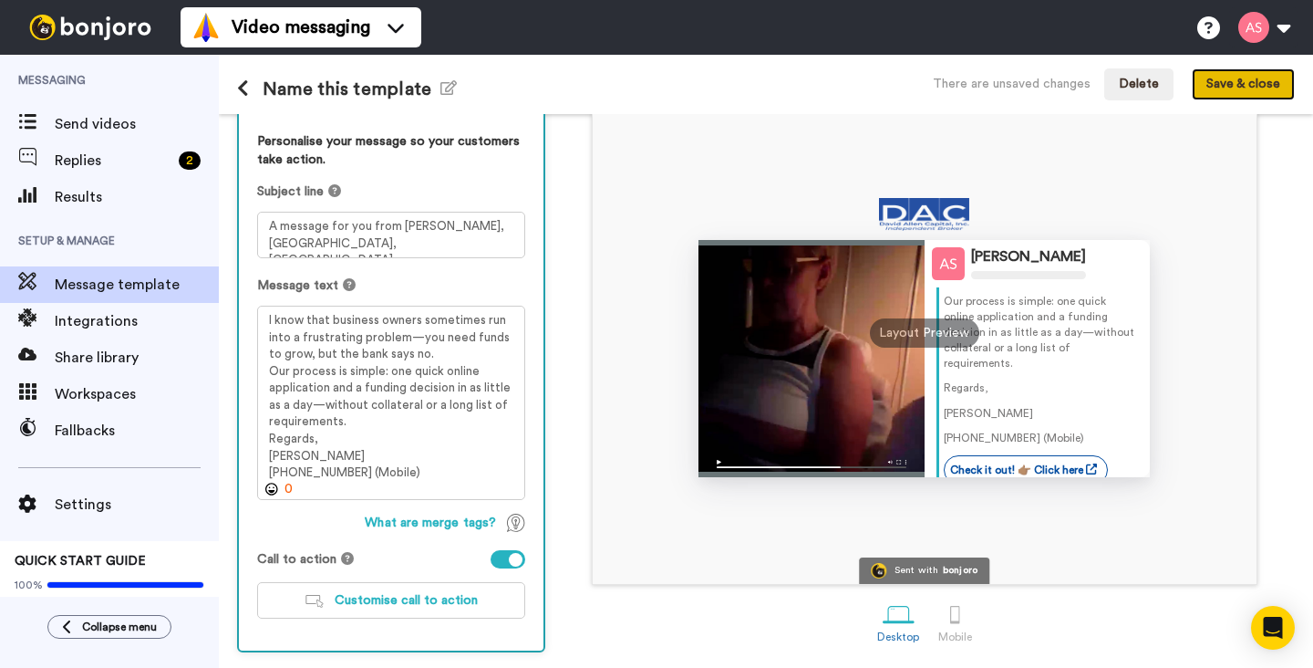
click at [1236, 87] on button "Save & close" at bounding box center [1243, 84] width 103 height 33
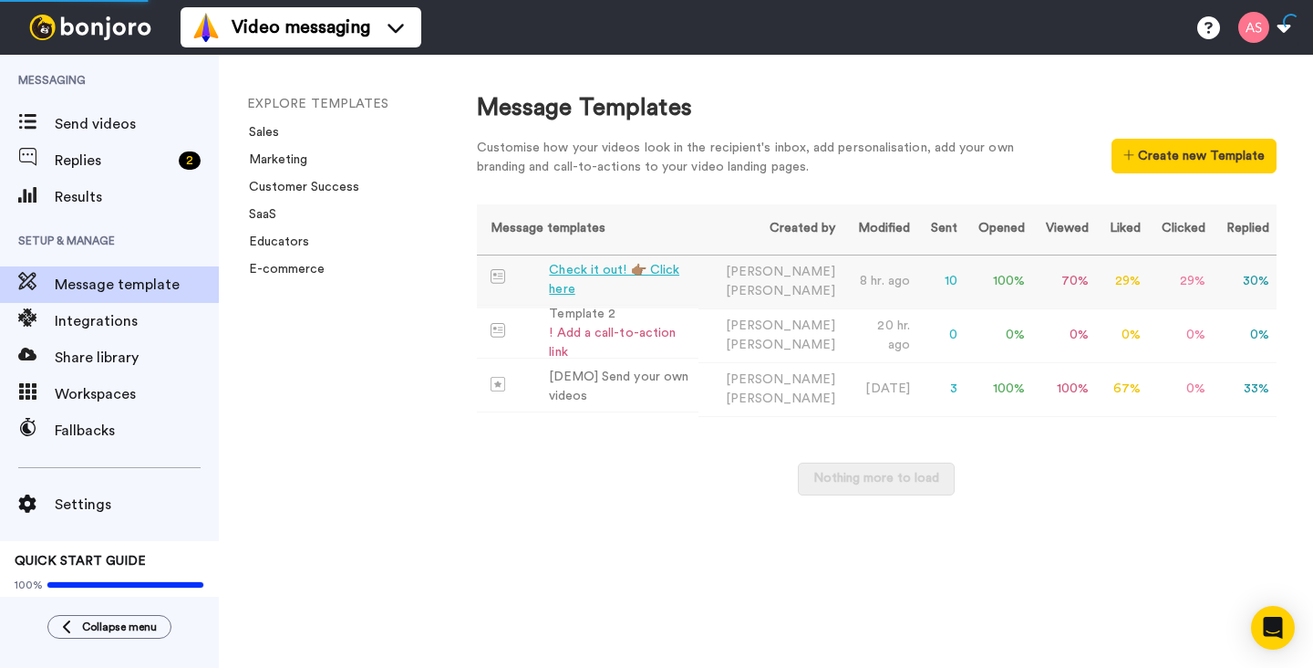
click at [669, 274] on div "Check it out! 👉🏽 Click here" at bounding box center [619, 280] width 141 height 38
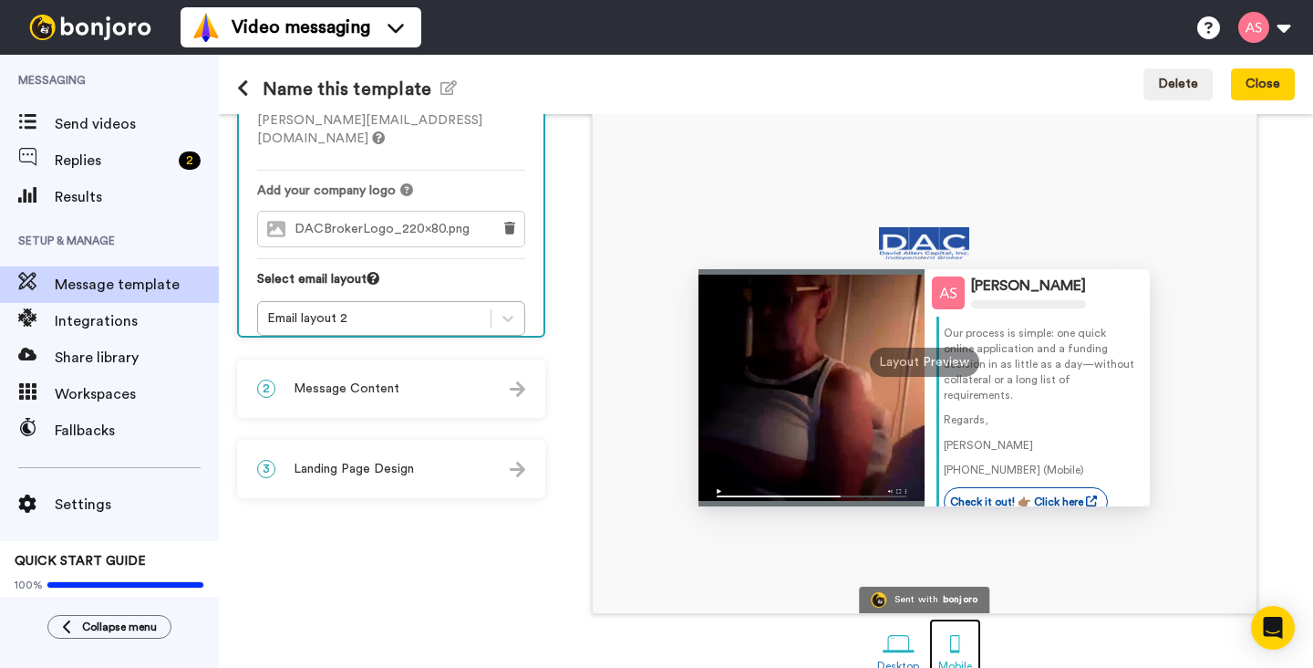
click at [959, 647] on div at bounding box center [955, 643] width 32 height 32
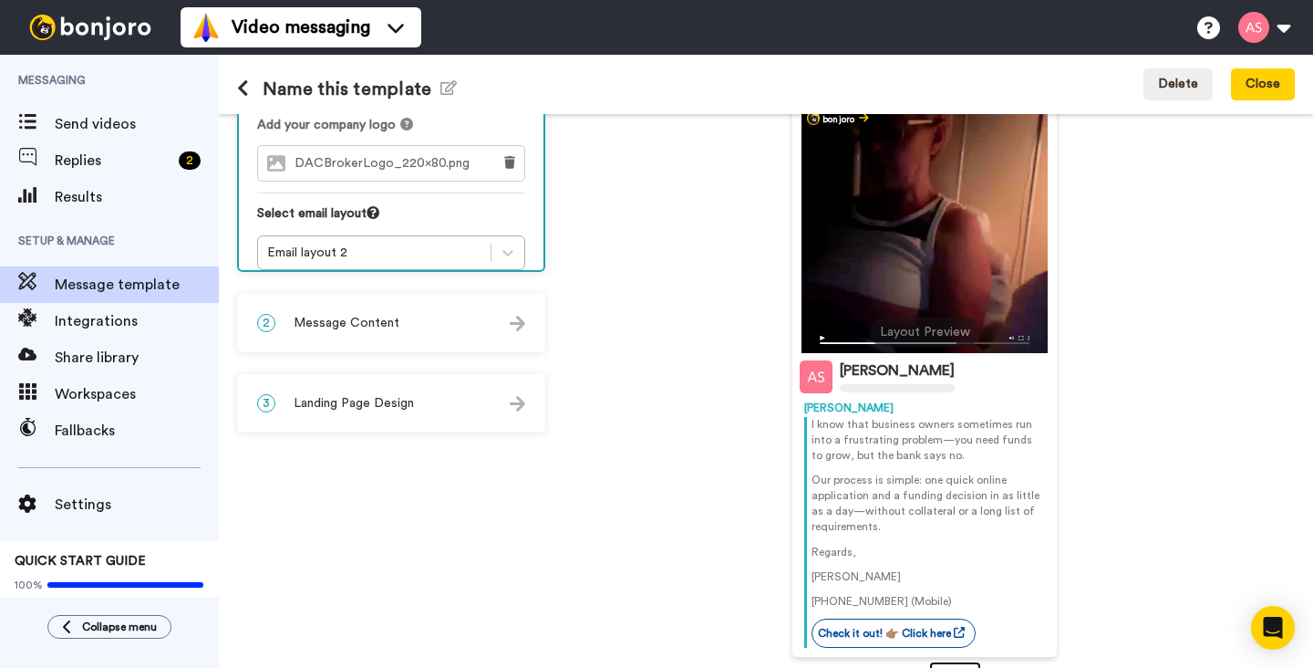
scroll to position [202, 0]
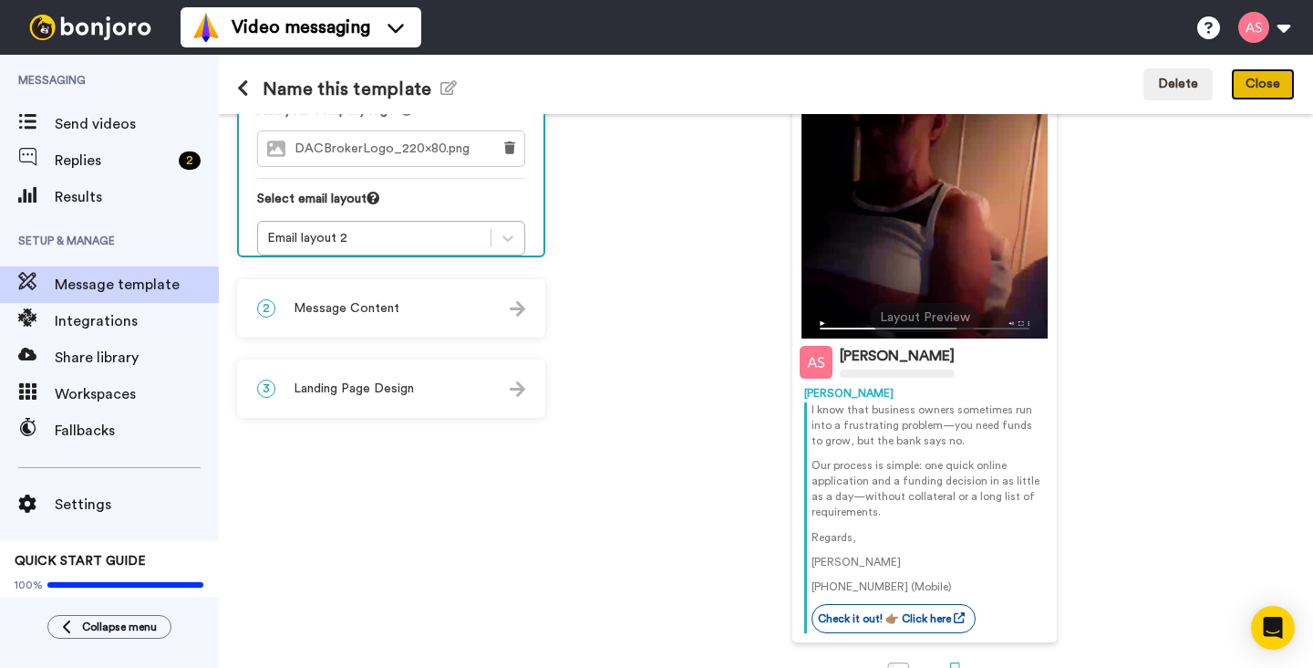
click at [1253, 87] on button "Close" at bounding box center [1263, 84] width 64 height 33
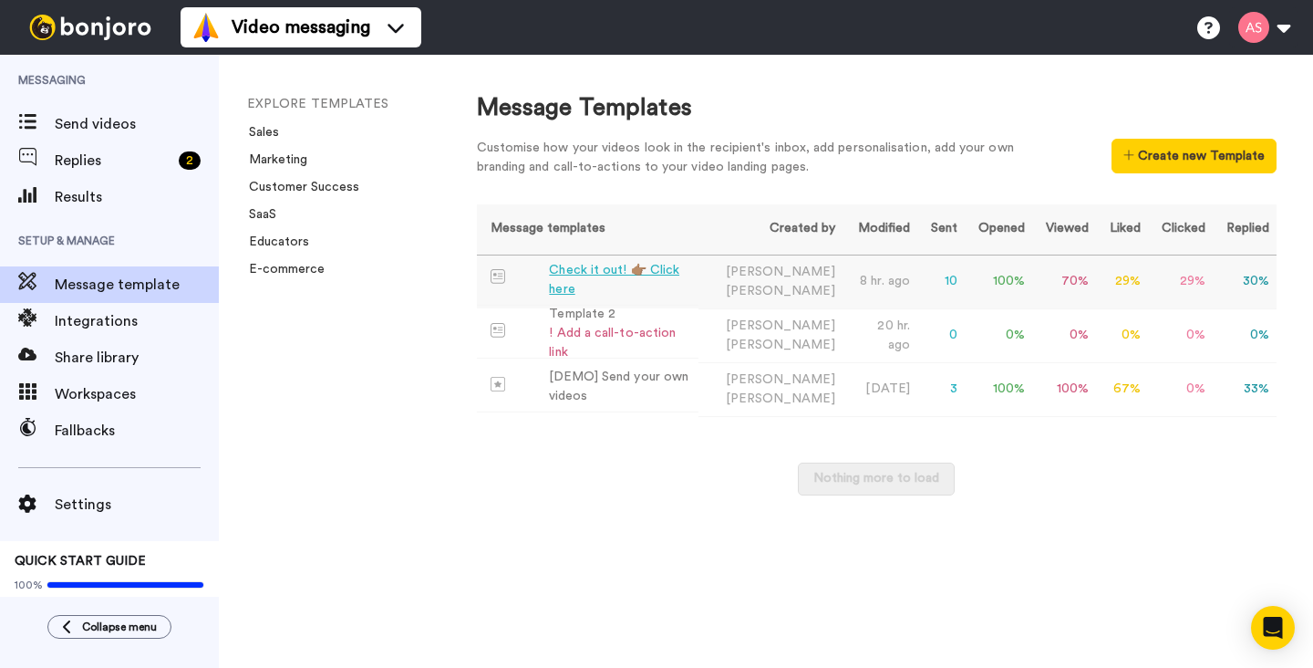
click at [633, 275] on div "Check it out! 👉🏽 Click here" at bounding box center [619, 280] width 141 height 38
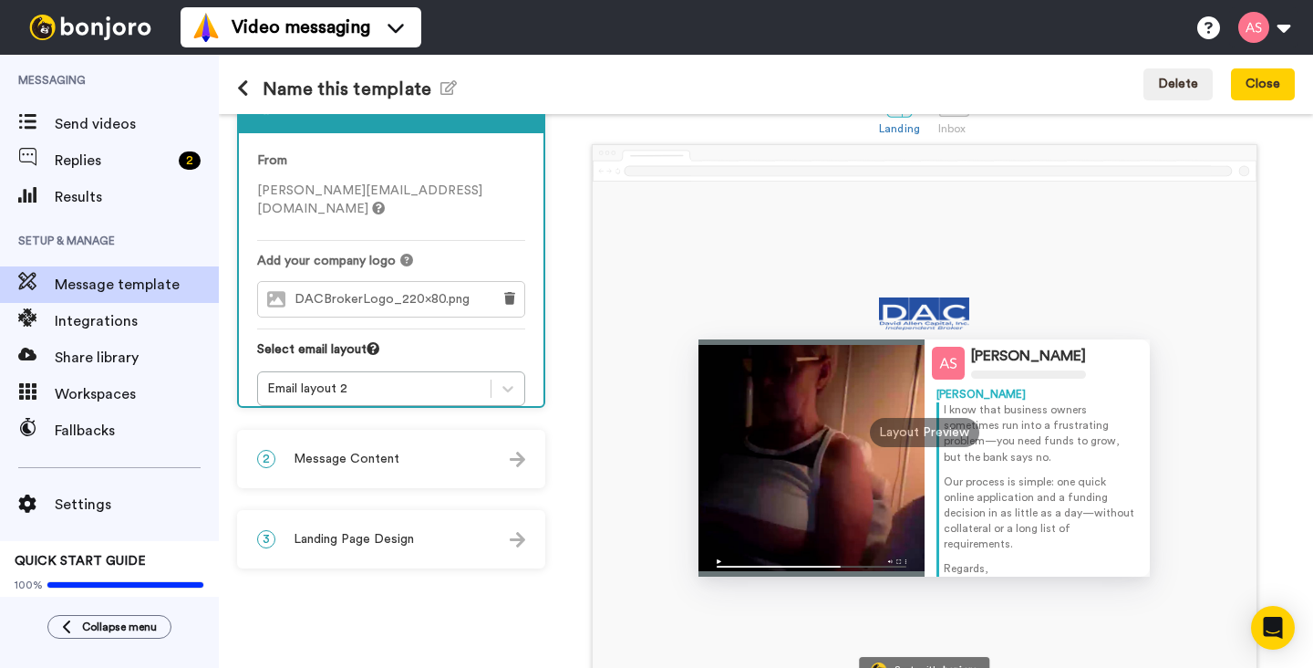
scroll to position [38, 0]
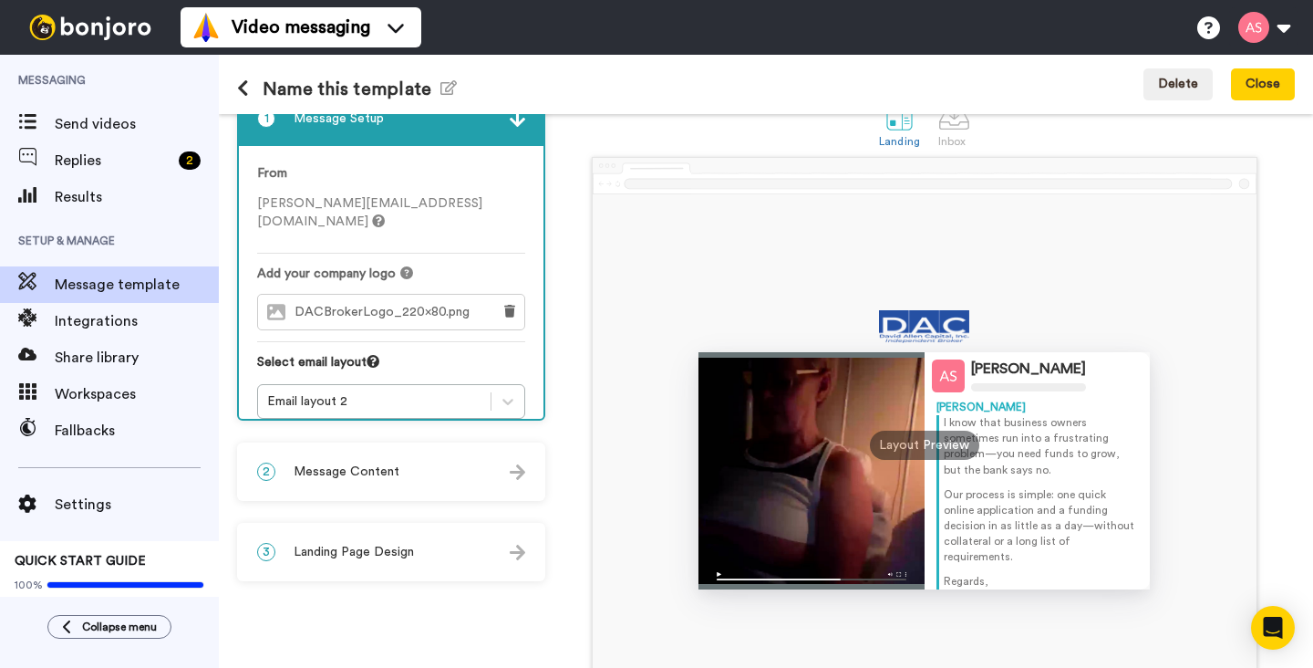
click at [522, 559] on img at bounding box center [518, 552] width 16 height 16
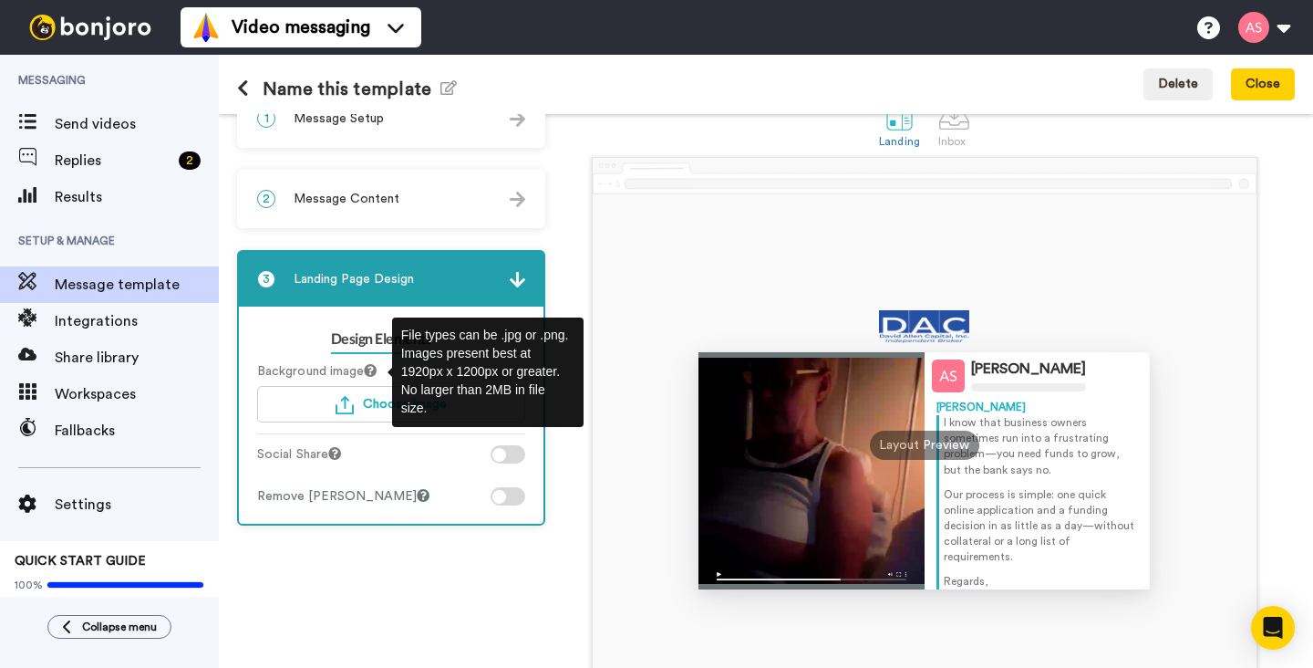
click at [377, 372] on icon at bounding box center [370, 370] width 13 height 13
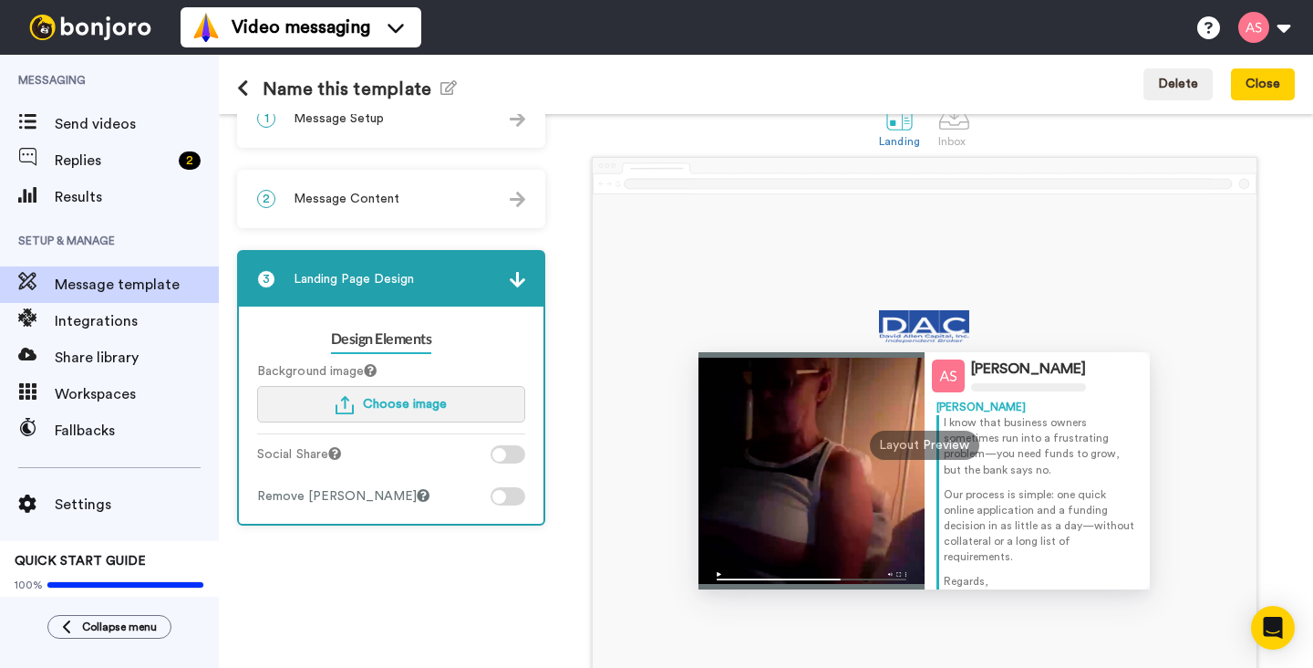
click at [420, 406] on span "Choose image" at bounding box center [405, 404] width 84 height 13
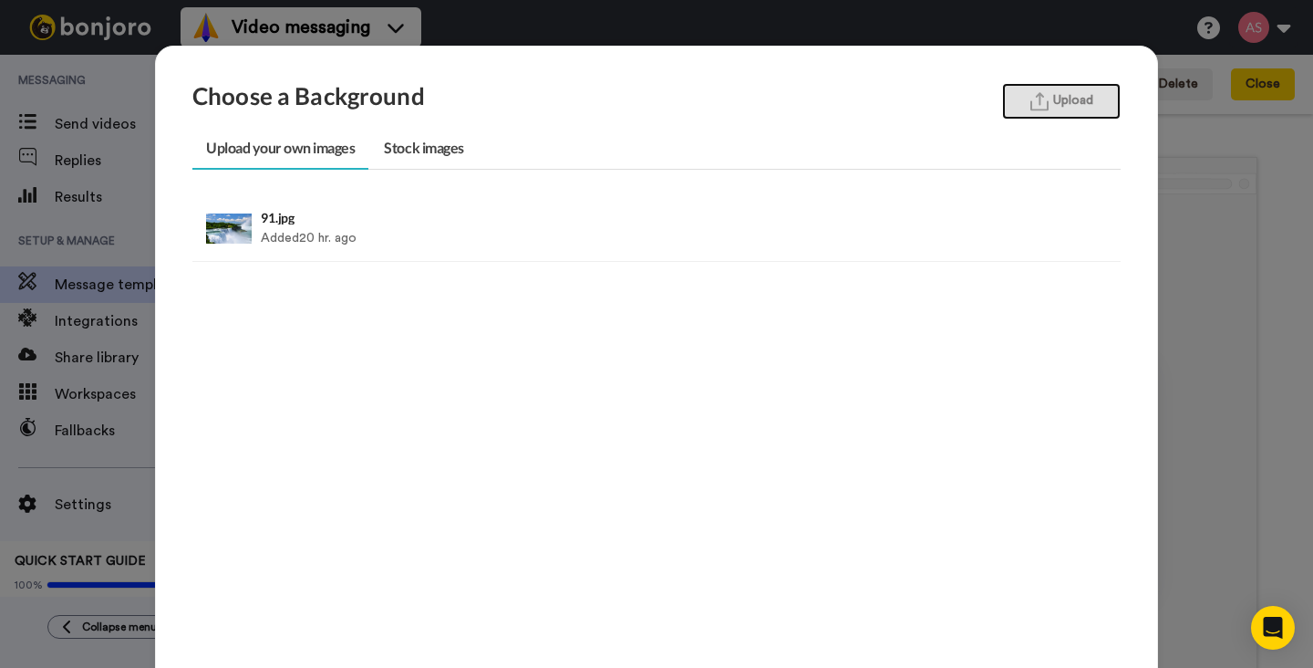
click at [1055, 109] on button "Upload" at bounding box center [1061, 101] width 119 height 36
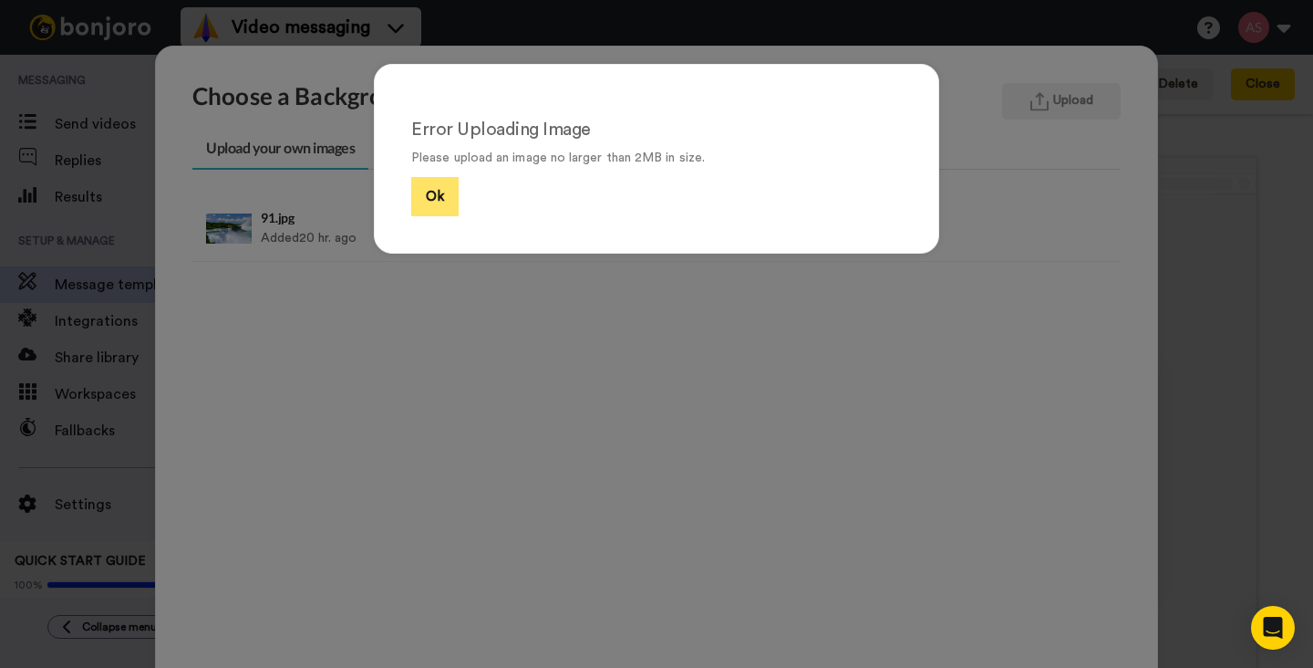
click at [435, 202] on button "Ok" at bounding box center [434, 196] width 47 height 39
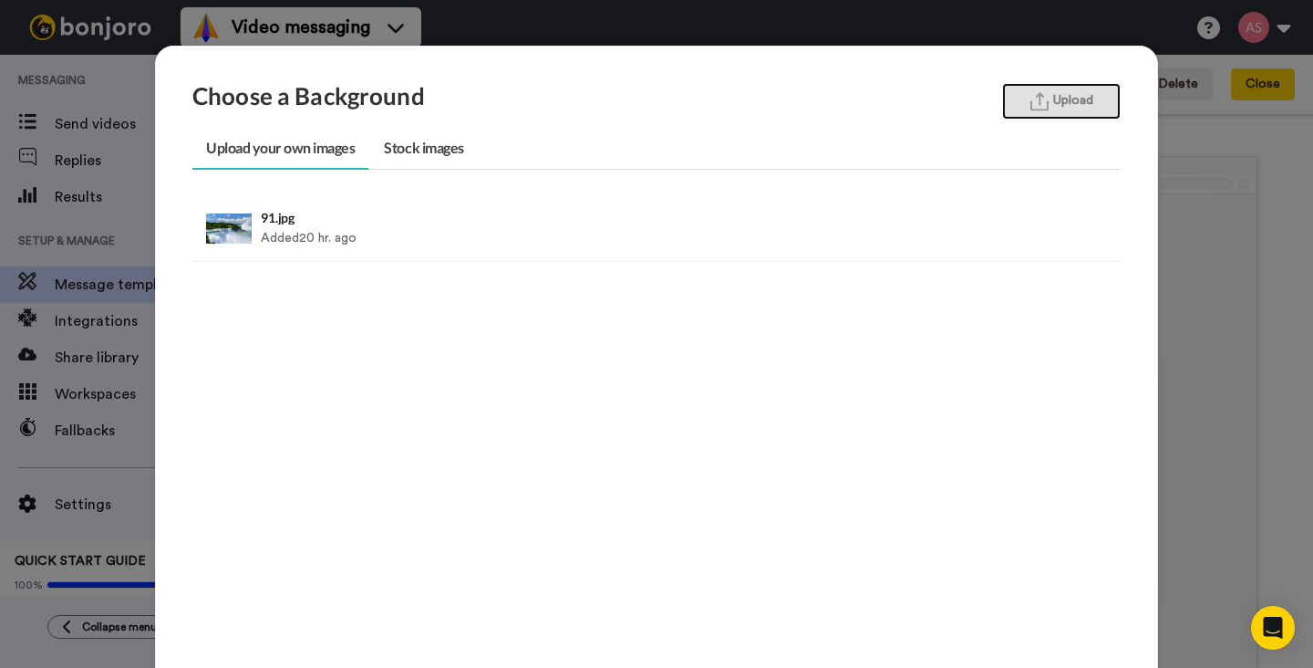
click at [1052, 106] on button "Upload" at bounding box center [1061, 101] width 119 height 36
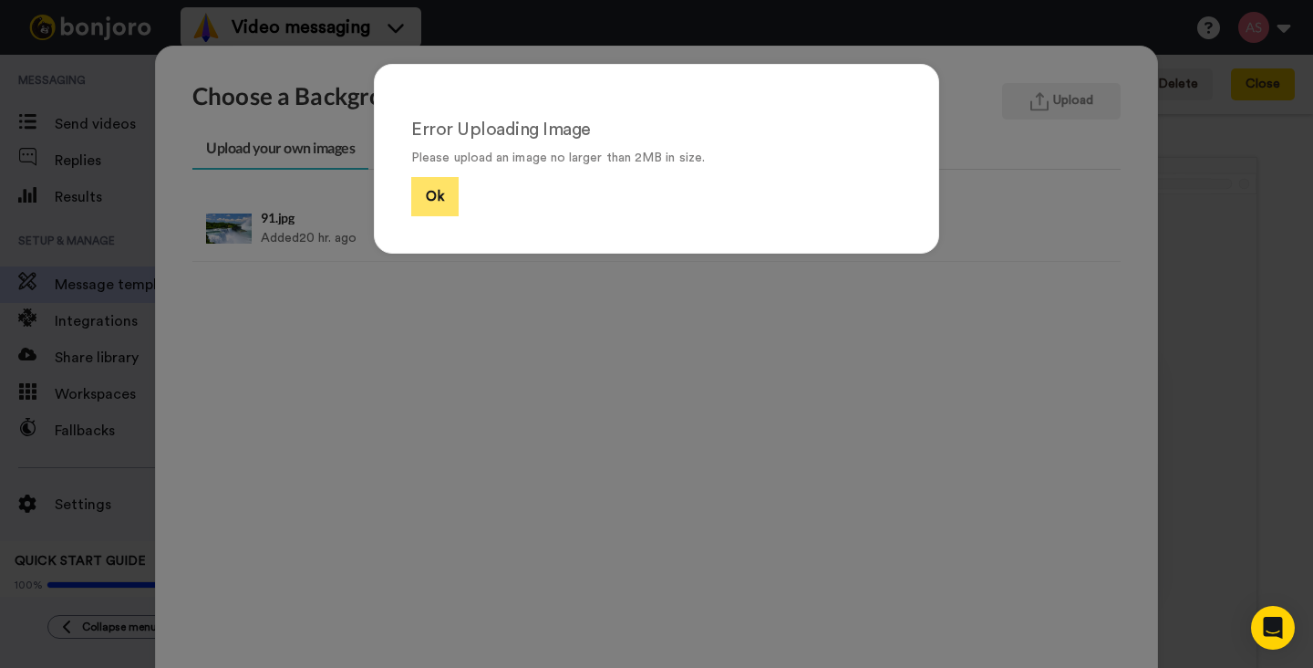
click at [431, 197] on button "Ok" at bounding box center [434, 196] width 47 height 39
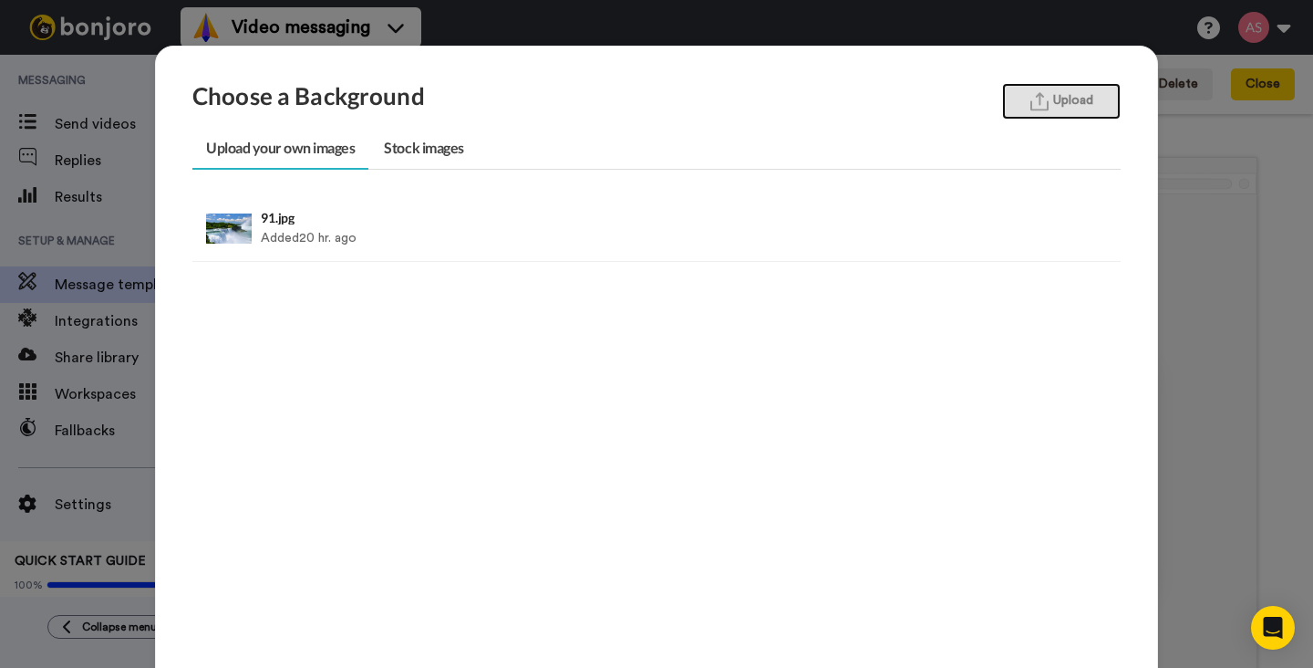
click at [1052, 104] on button "Upload" at bounding box center [1061, 101] width 119 height 36
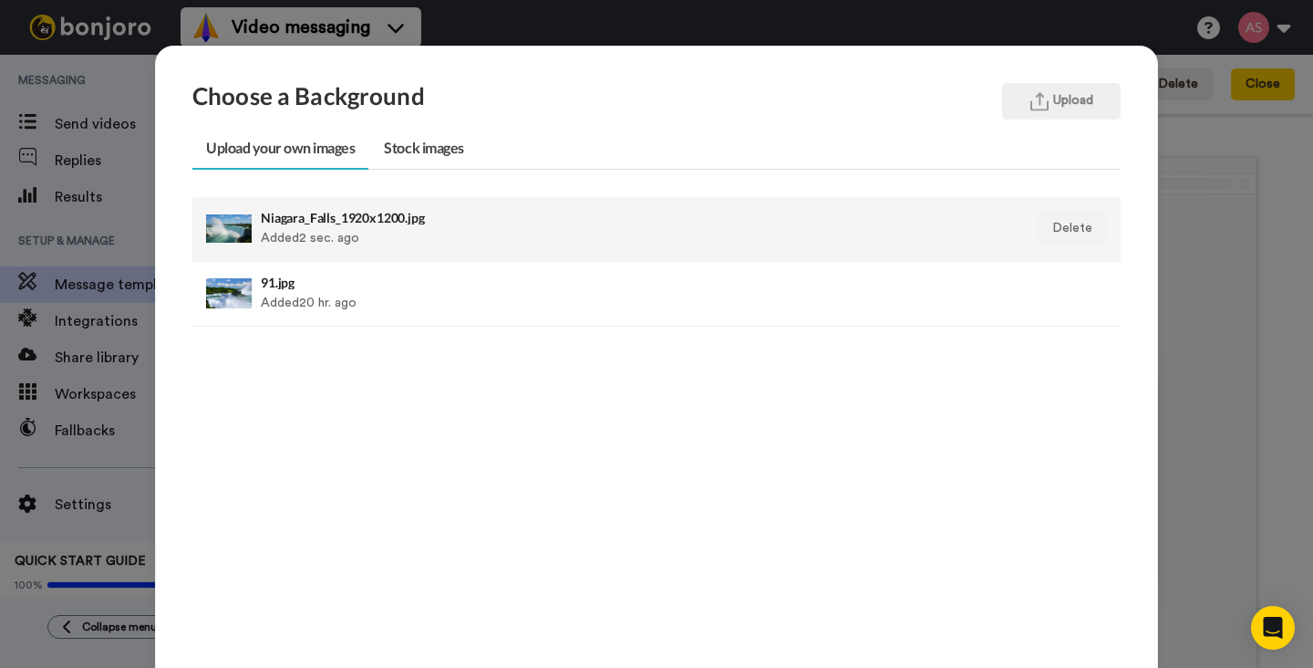
click at [233, 233] on div at bounding box center [229, 229] width 46 height 46
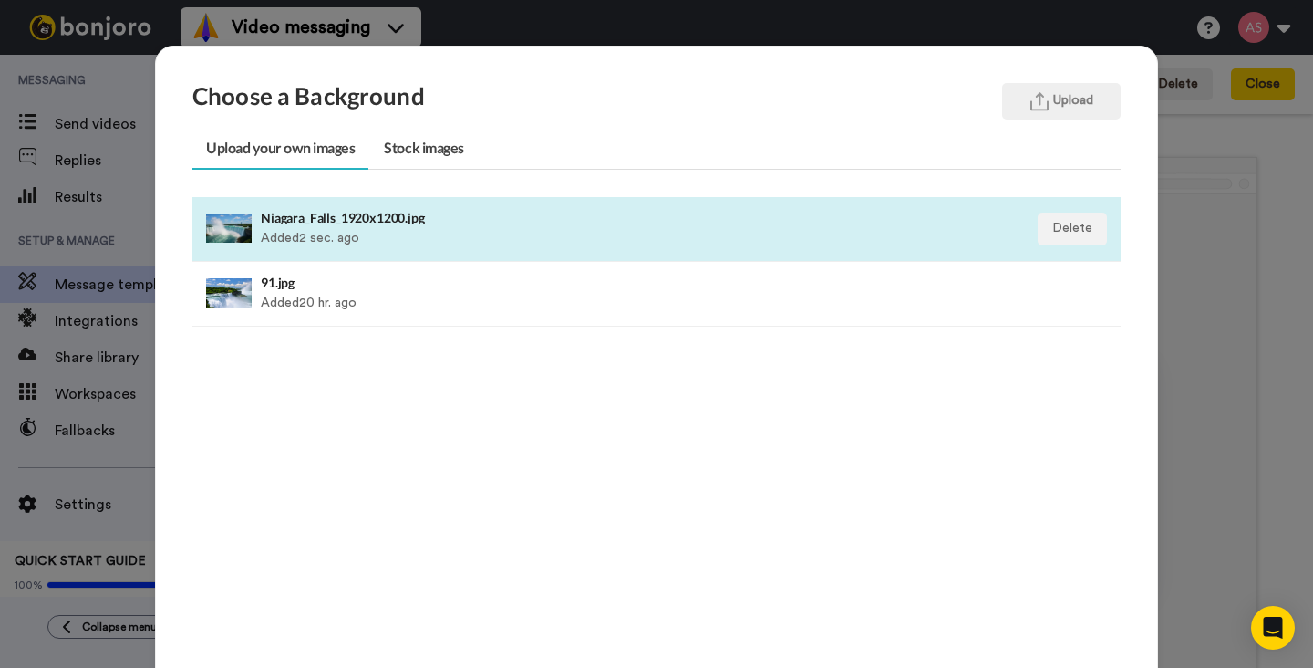
click at [278, 224] on div "Niagara_Falls_1920x1200.jpg Added 2 sec. ago" at bounding box center [567, 229] width 613 height 46
click at [237, 231] on div at bounding box center [229, 229] width 46 height 46
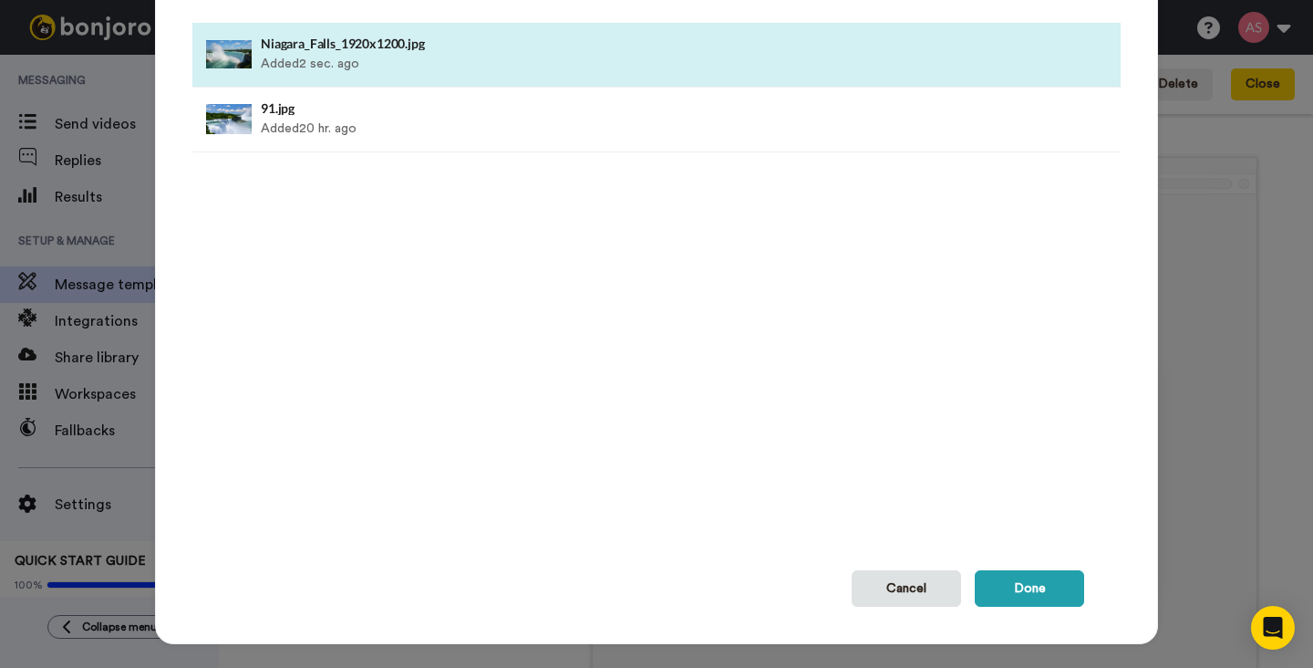
scroll to position [196, 0]
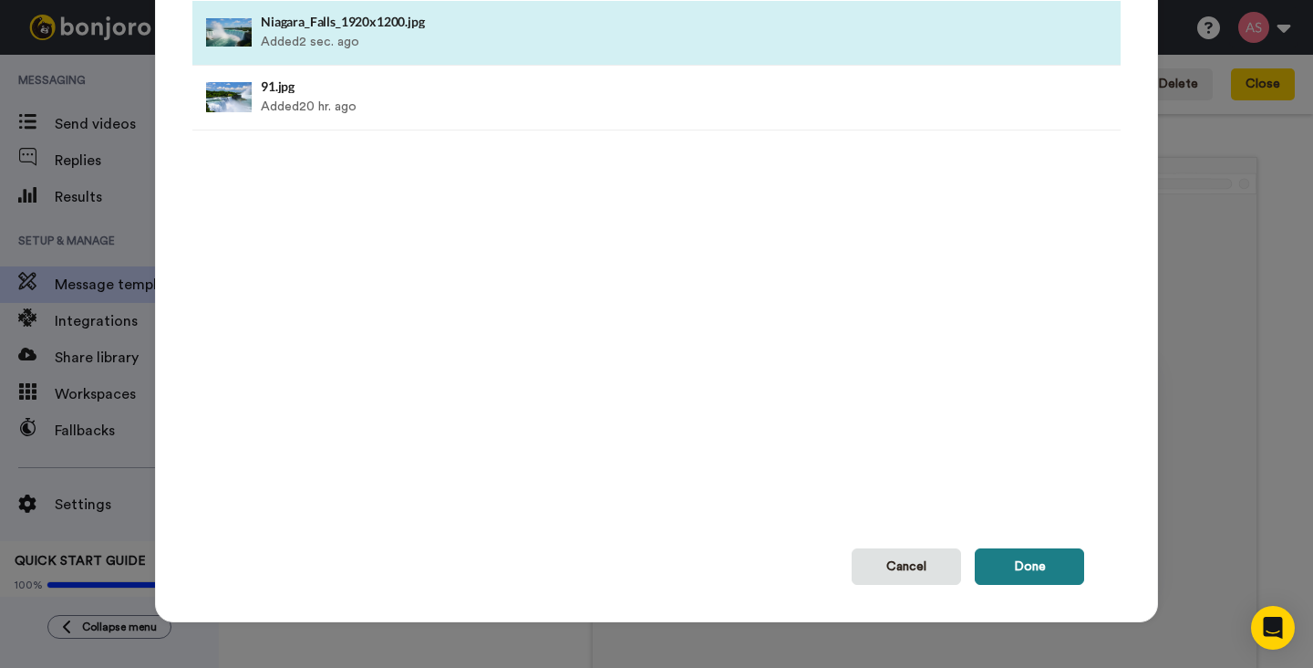
click at [1031, 570] on button "Done" at bounding box center [1029, 566] width 109 height 36
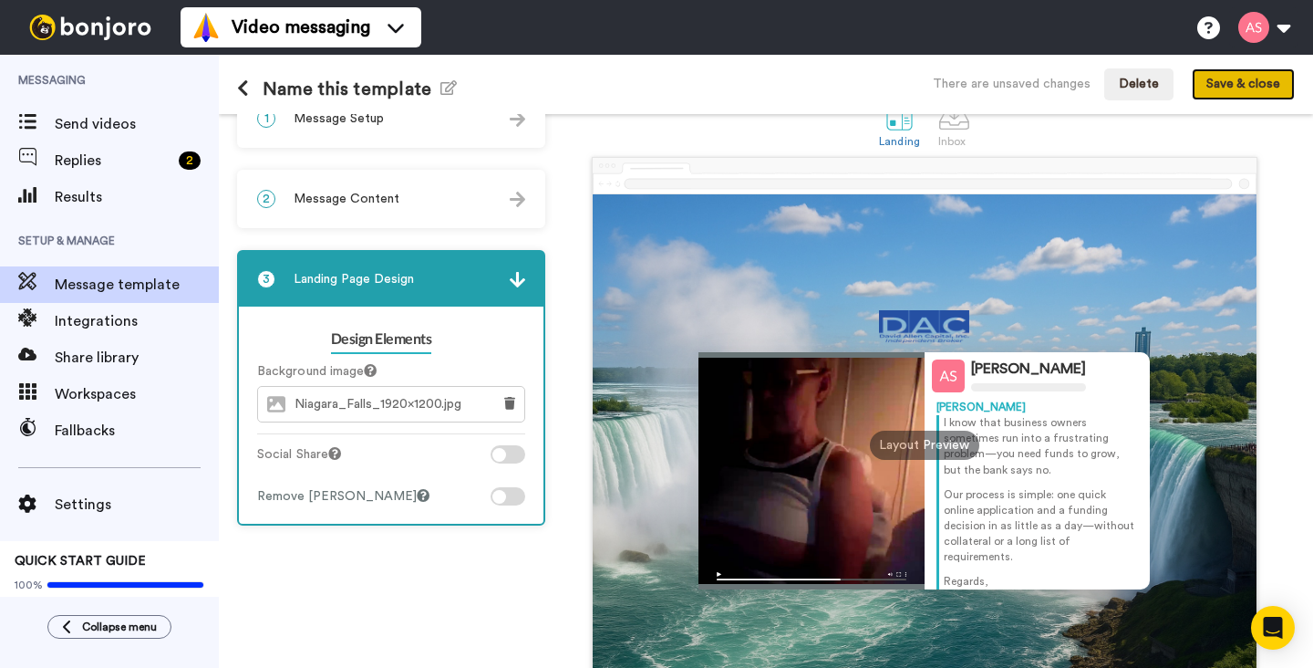
click at [1231, 89] on button "Save & close" at bounding box center [1243, 84] width 103 height 33
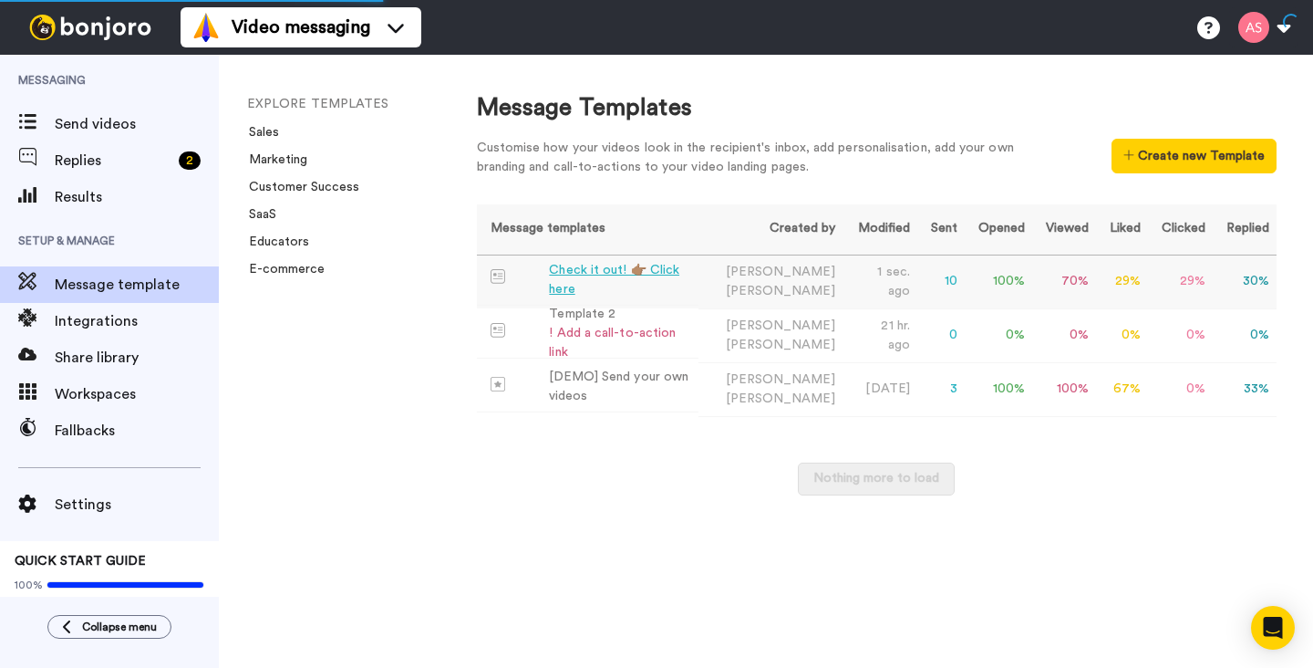
click at [629, 285] on div "Check it out! 👉🏽 Click here" at bounding box center [619, 280] width 141 height 38
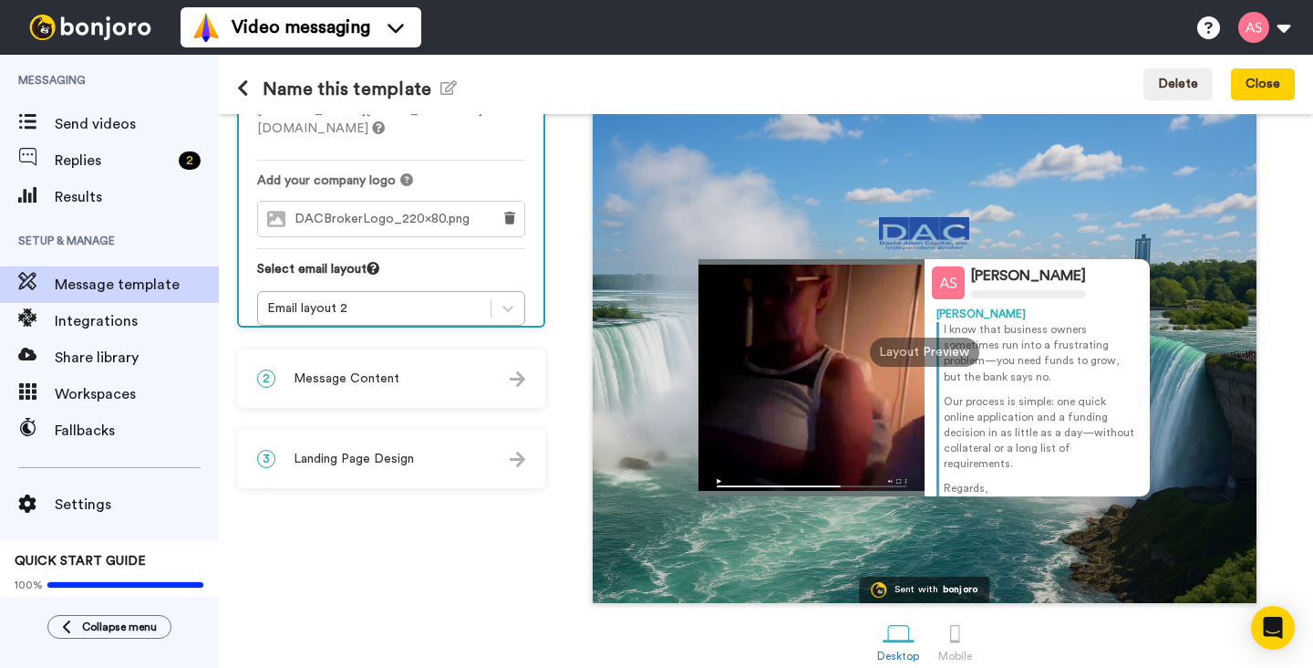
scroll to position [137, 0]
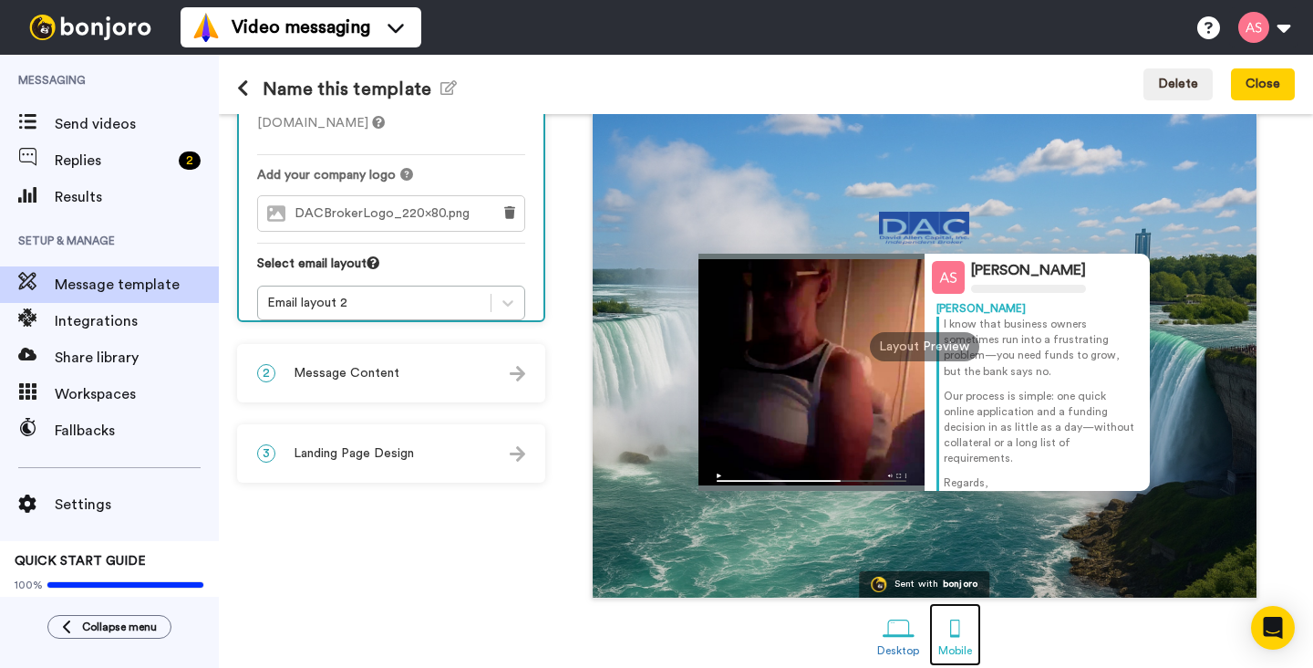
click at [953, 630] on div at bounding box center [955, 628] width 32 height 32
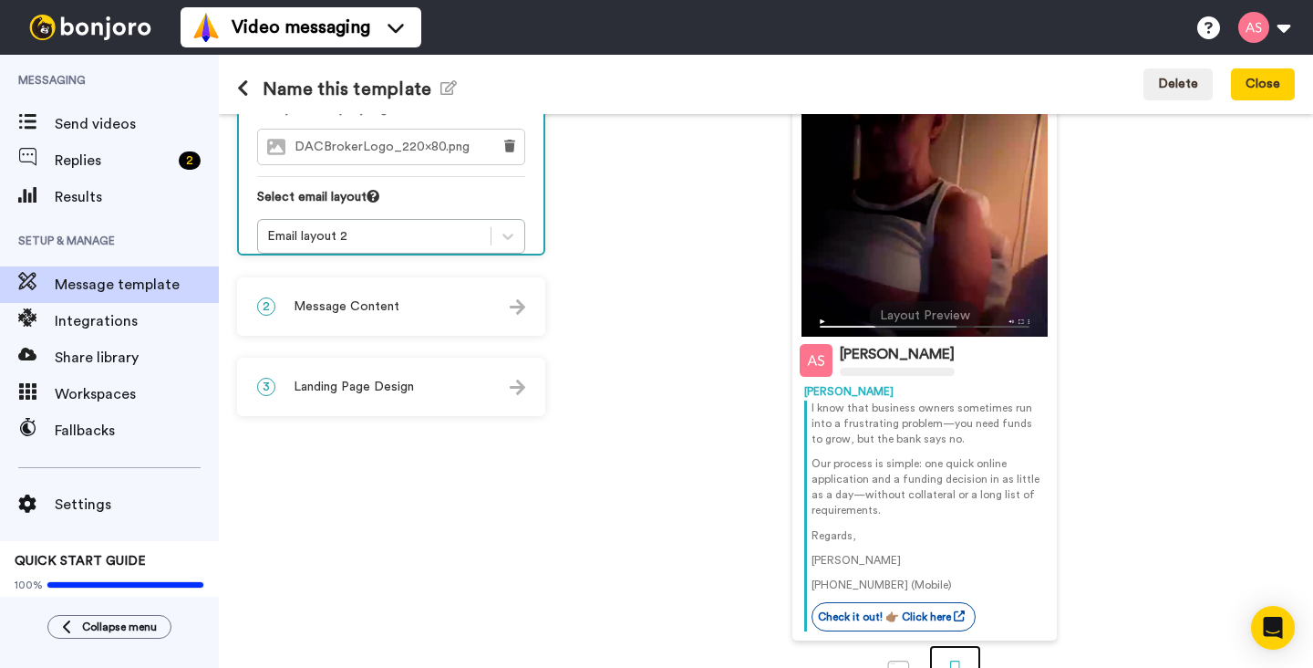
scroll to position [259, 0]
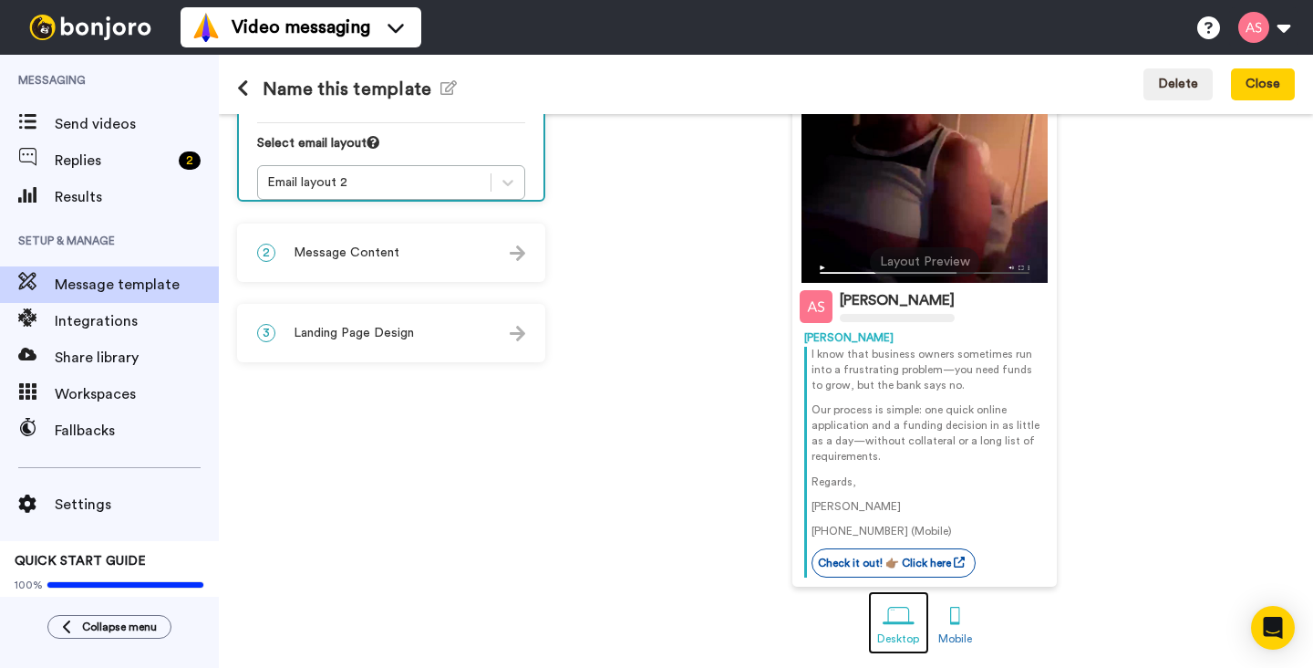
click at [897, 623] on div at bounding box center [899, 616] width 32 height 32
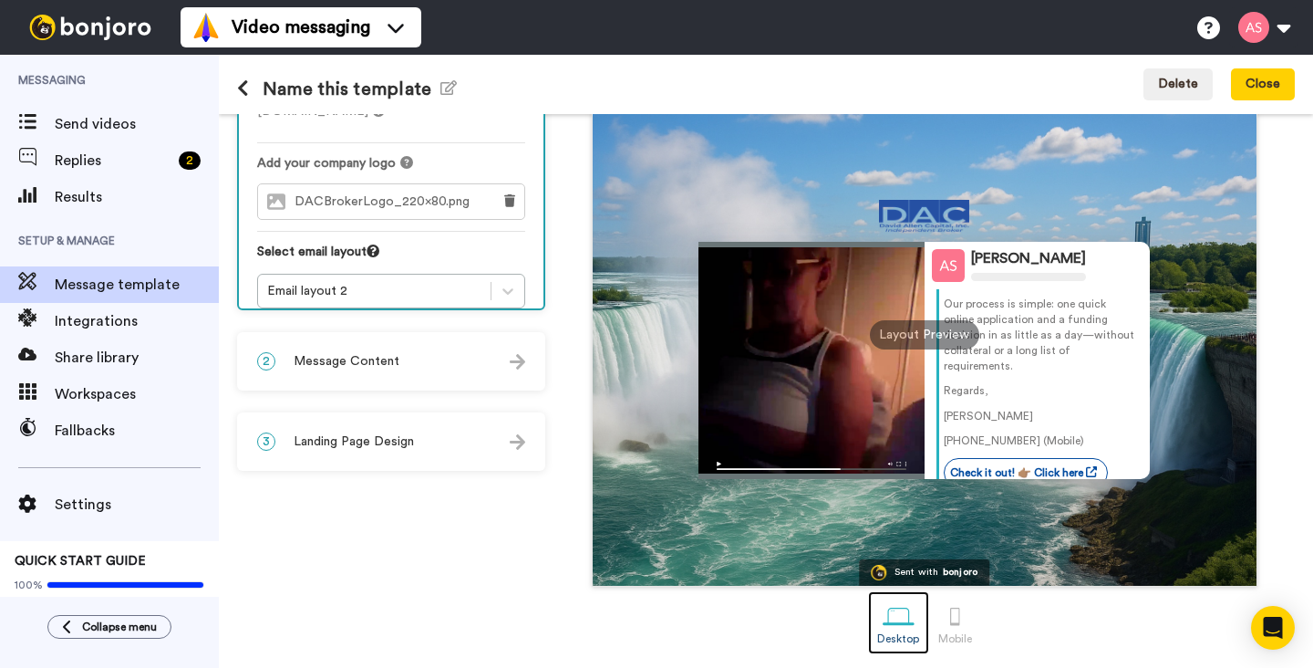
scroll to position [81, 0]
click at [1262, 88] on button "Close" at bounding box center [1263, 84] width 64 height 33
